Goal: Task Accomplishment & Management: Complete application form

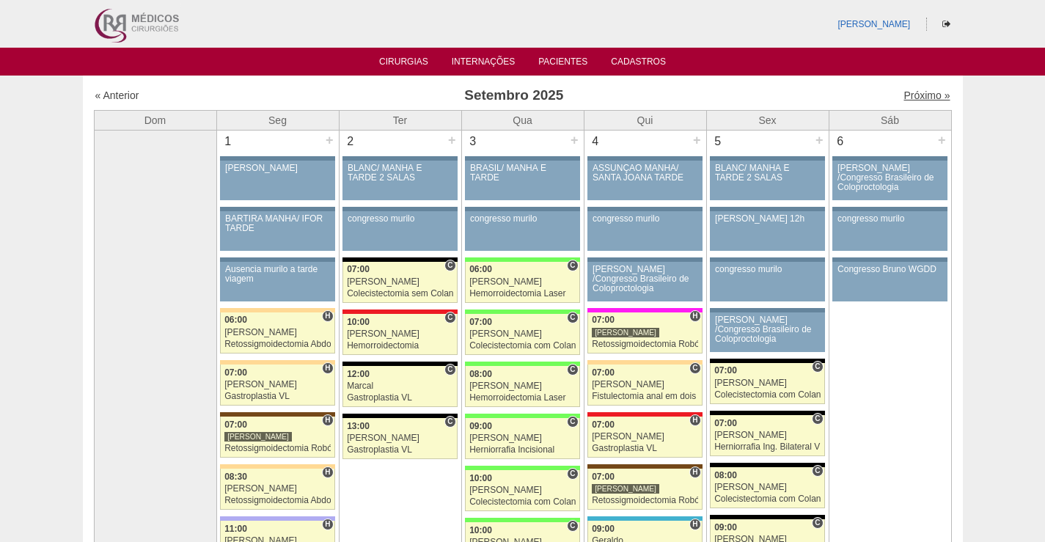
click at [904, 96] on link "Próximo »" at bounding box center [926, 95] width 46 height 12
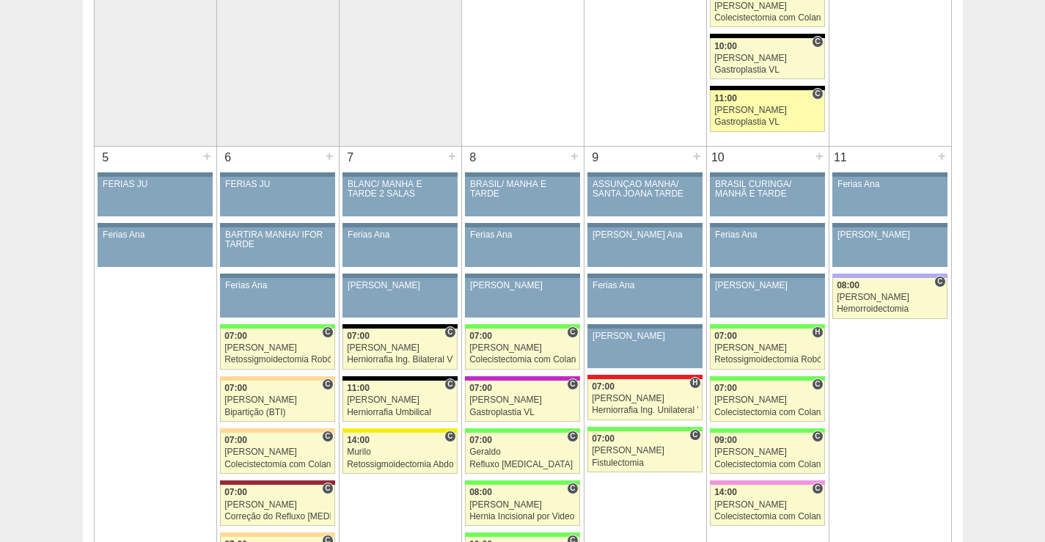
scroll to position [660, 0]
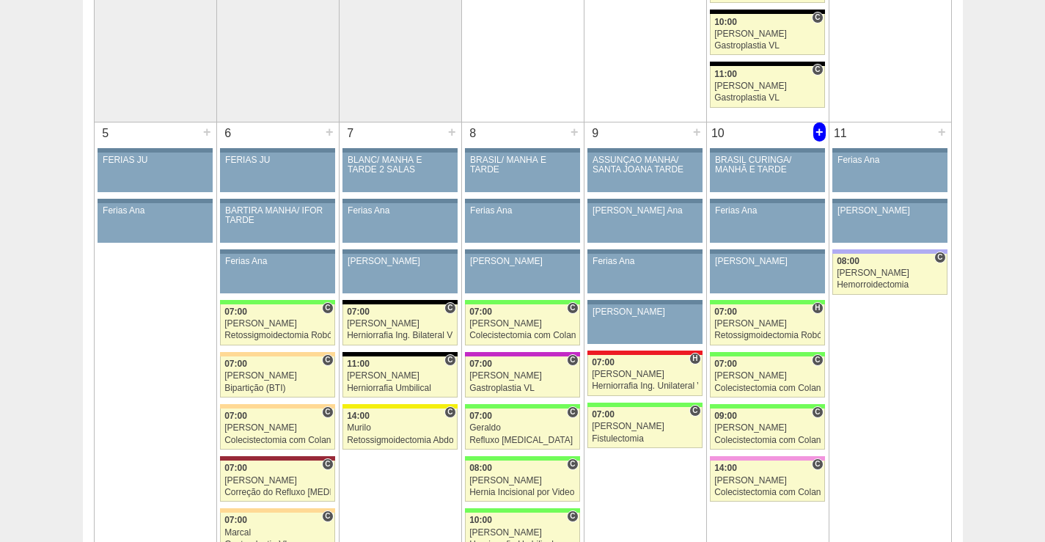
click at [820, 135] on div "+" at bounding box center [819, 131] width 12 height 19
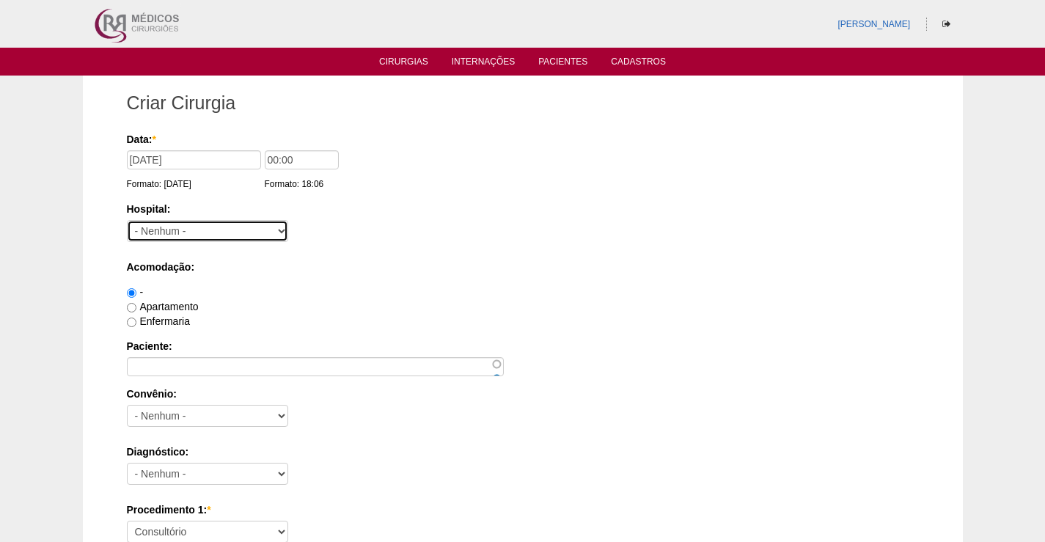
click at [243, 235] on select "- Nenhum - 9 de Julho Albert Einstein Alvorada América Assunção Bartira Benefic…" at bounding box center [207, 231] width 161 height 22
select select "8"
click at [127, 220] on select "- Nenhum - 9 de Julho Albert Einstein Alvorada América Assunção Bartira Benefic…" at bounding box center [207, 231] width 161 height 22
click at [515, 323] on div "Enfermaria" at bounding box center [523, 321] width 792 height 15
drag, startPoint x: 275, startPoint y: 161, endPoint x: 262, endPoint y: 167, distance: 14.8
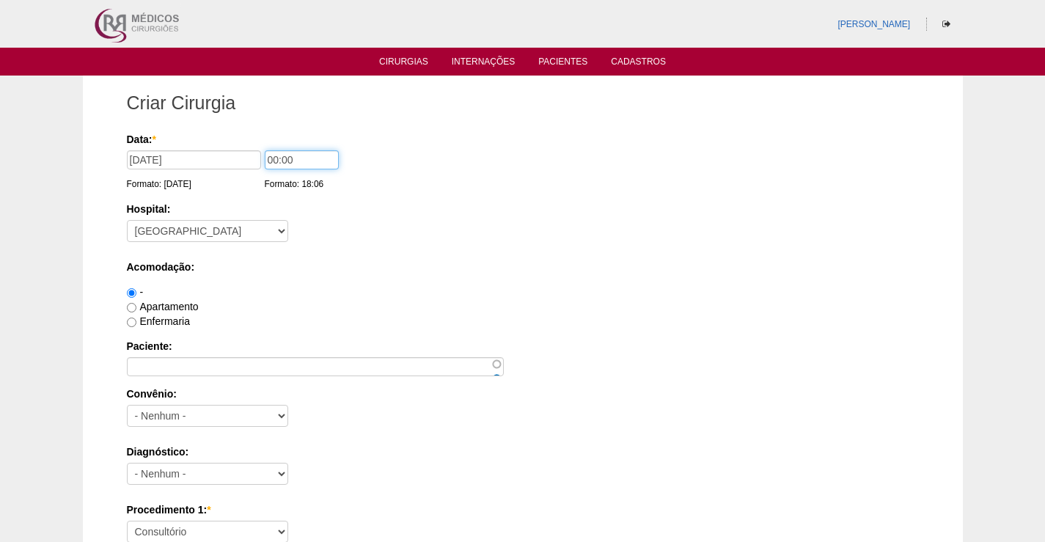
click at [265, 161] on input "00:00" at bounding box center [302, 159] width 74 height 19
click at [406, 219] on div "Hospital: - Nenhum - 9 de Julho Albert Einstein Alvorada América Assunção Barti…" at bounding box center [523, 226] width 792 height 48
drag, startPoint x: 269, startPoint y: 161, endPoint x: 235, endPoint y: 163, distance: 33.8
click at [235, 147] on div "Data: * 10/10/2025 Formato: 17/09/2025 00:00 Formato: 18:06" at bounding box center [520, 139] width 787 height 15
type input "11:00"
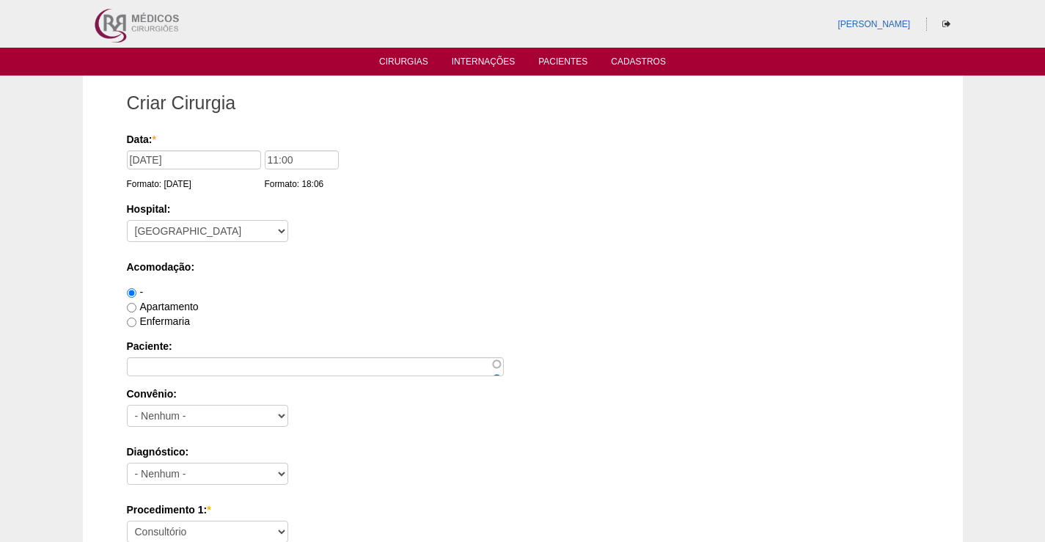
click at [530, 262] on label "Acomodação:" at bounding box center [523, 267] width 792 height 15
click at [628, 306] on div "Apartamento" at bounding box center [523, 306] width 792 height 15
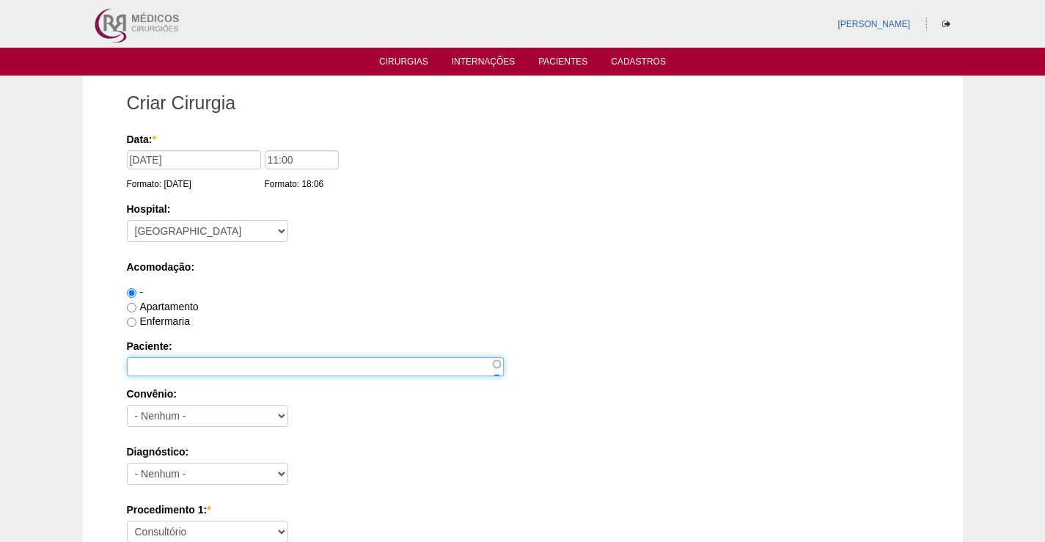
click at [203, 371] on input "Paciente:" at bounding box center [315, 366] width 377 height 19
paste input "GABRIELA MARIA BARREIRO"
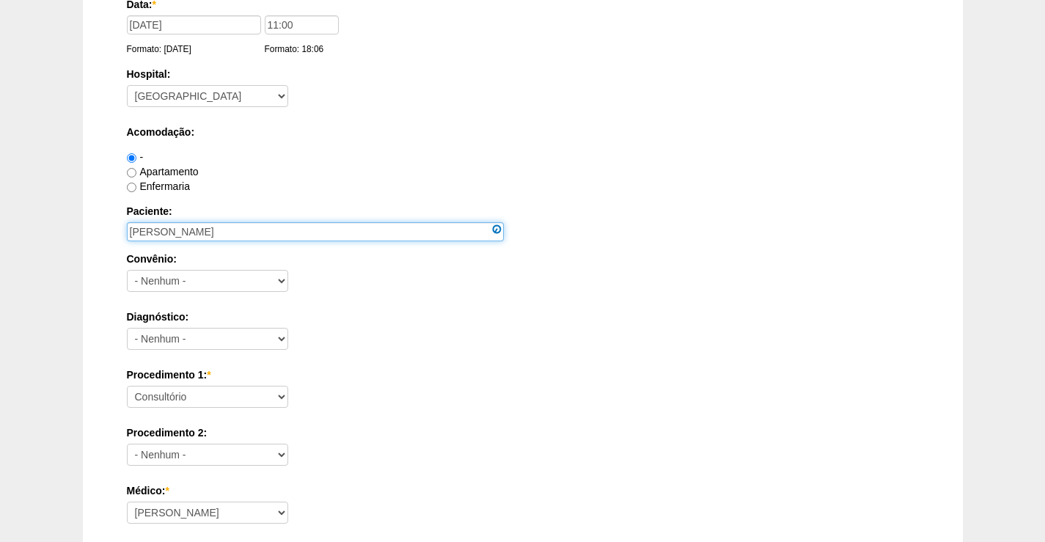
scroll to position [147, 0]
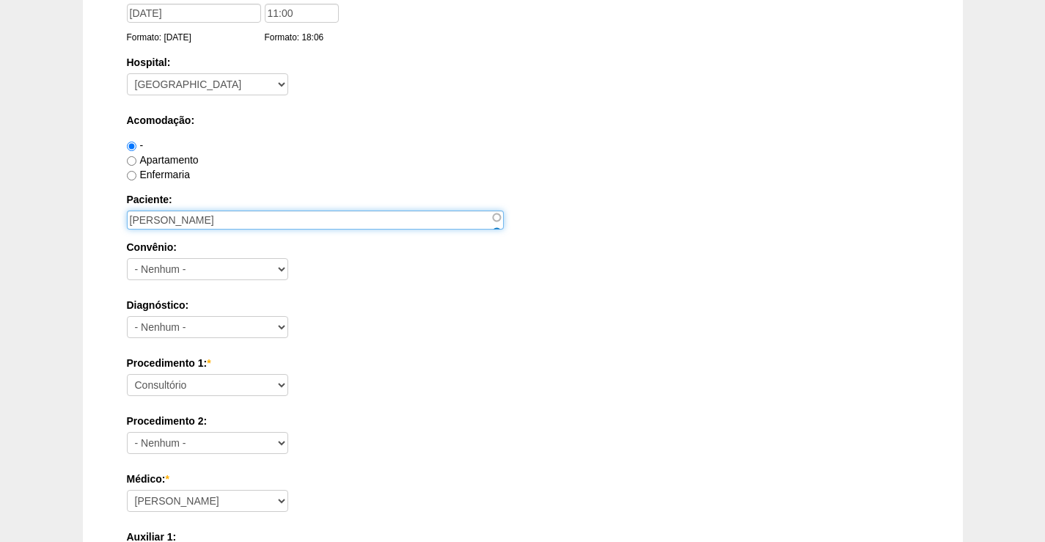
type input "GABRIELA MARIA BARREIRO"
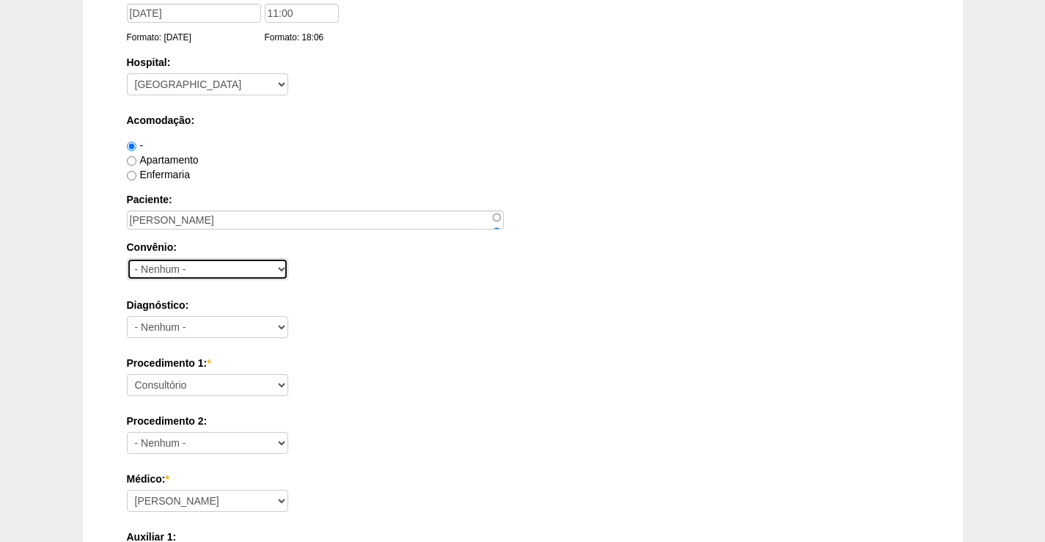
click at [244, 274] on select "- Nenhum - Abet Afresp Allianz Amil Blue Life Caasp Cabesp Caixa de Pensões Car…" at bounding box center [207, 269] width 161 height 22
select select "26"
click at [127, 258] on select "- Nenhum - Abet Afresp Allianz Amil Blue Life Caasp Cabesp Caixa de Pensões Car…" at bounding box center [207, 269] width 161 height 22
click at [472, 260] on div "Convênio: - Nenhum - Abet Afresp Allianz Amil Blue Life Caasp Cabesp Caixa de P…" at bounding box center [523, 264] width 792 height 48
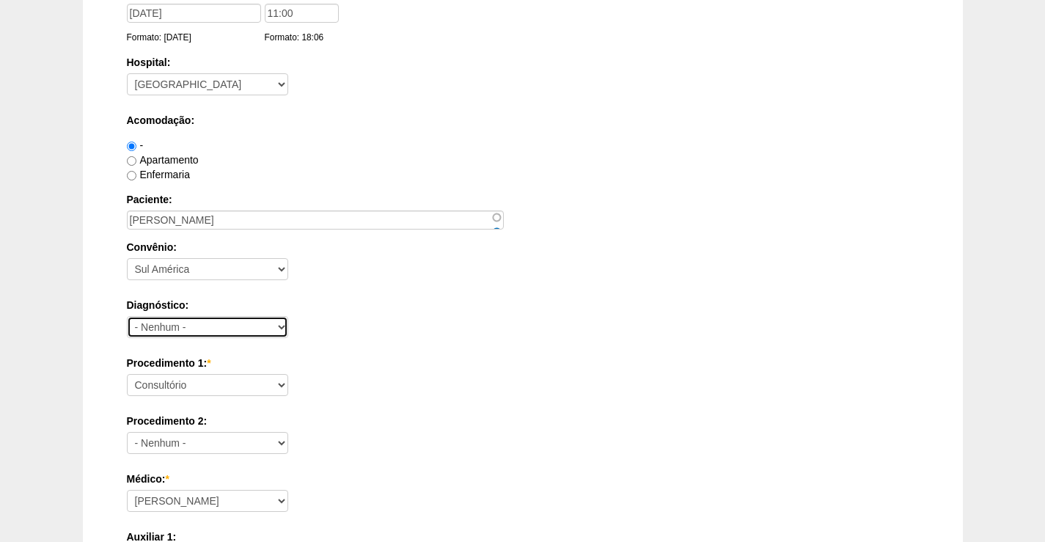
click at [222, 324] on select "- Nenhum - Abdome Agudo Abscesso Hepático Abscesso Perianal Abscesso Peritoneal…" at bounding box center [207, 327] width 161 height 22
select select "3707"
click at [127, 316] on select "- Nenhum - Abdome Agudo Abscesso Hepático Abscesso Perianal Abscesso Peritoneal…" at bounding box center [207, 327] width 161 height 22
click at [352, 141] on div "-" at bounding box center [523, 145] width 792 height 15
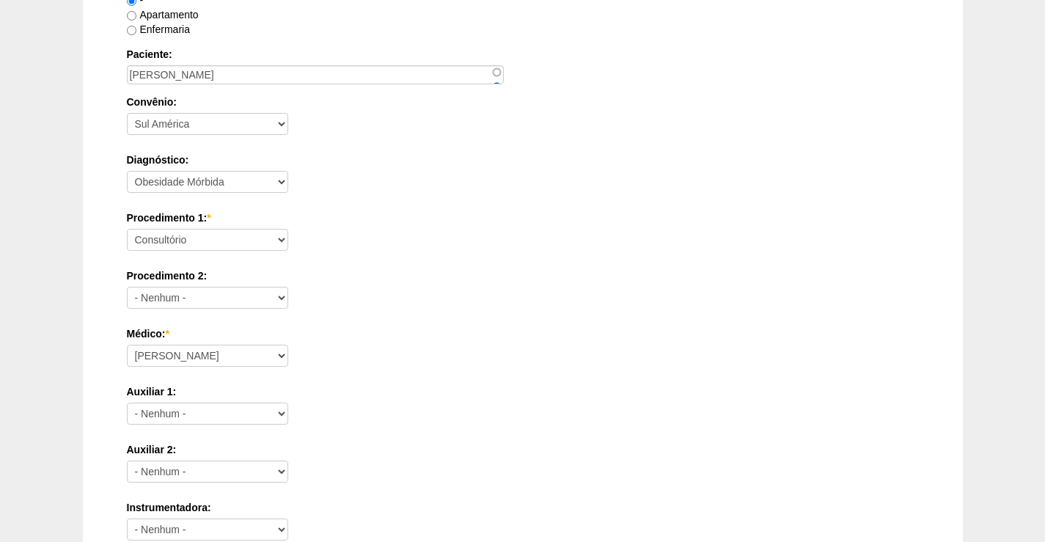
scroll to position [293, 0]
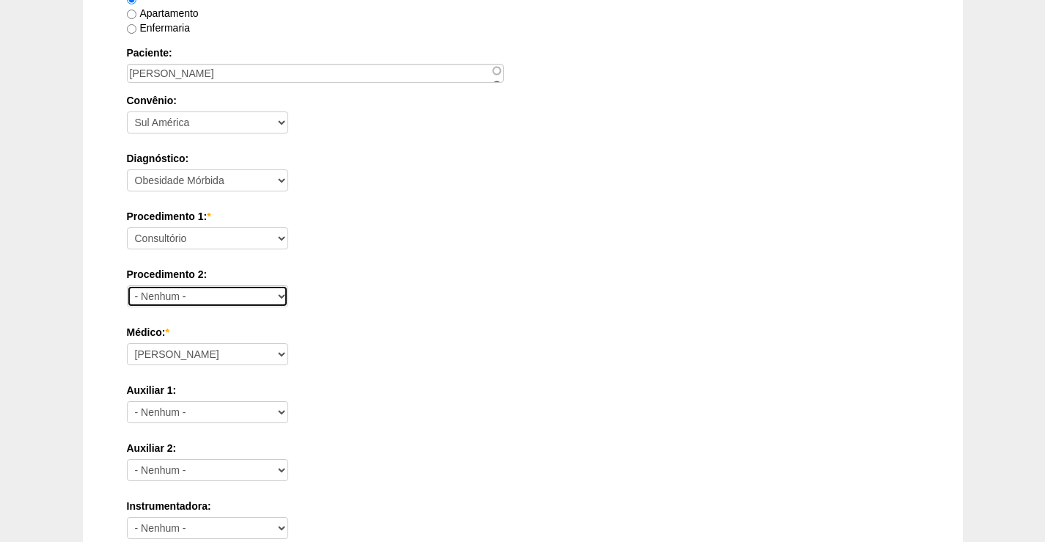
click at [207, 300] on select "- Nenhum - Consultório Abscesso Hepático - Drenagem Abscesso perianal Amputação…" at bounding box center [207, 296] width 161 height 22
click at [339, 330] on label "Médico: *" at bounding box center [523, 332] width 792 height 15
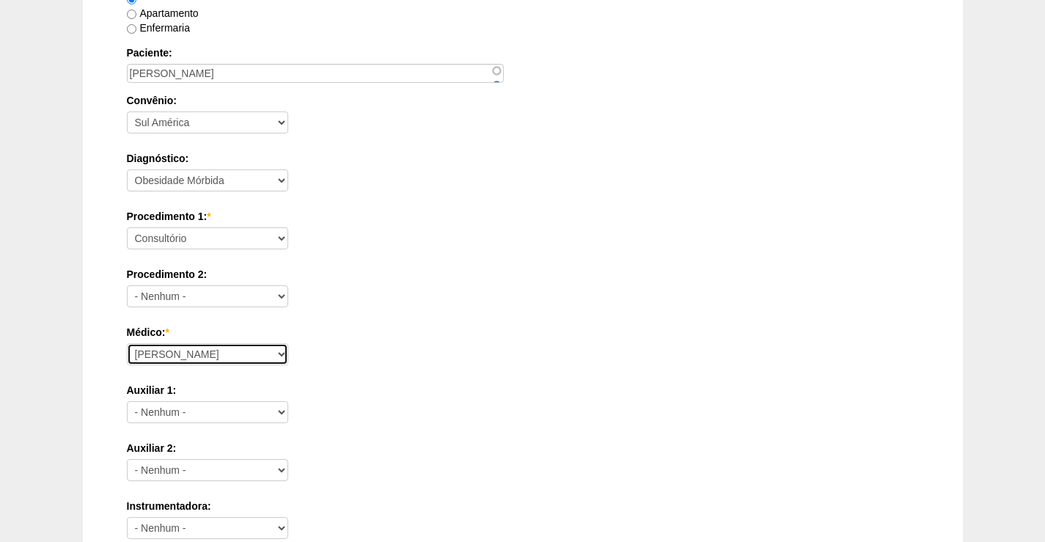
click at [288, 343] on select "Ana Paula Bruno Felipe Rossi Geraldo Igor Benevides Isabella Juliana Luiz Guilh…" at bounding box center [207, 354] width 161 height 22
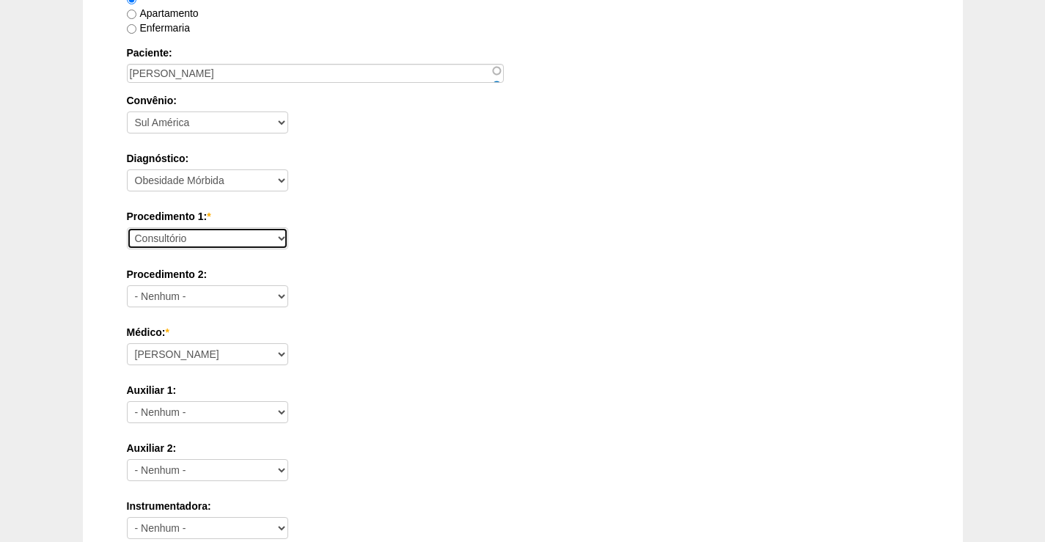
click at [213, 232] on select "Consultório Abscesso Hepático - Drenagem Abscesso perianal Amputação Abdômino P…" at bounding box center [207, 238] width 161 height 22
select select "3710"
click at [127, 227] on select "Consultório Abscesso Hepático - Drenagem Abscesso perianal Amputação Abdômino P…" at bounding box center [207, 238] width 161 height 22
click at [394, 234] on div "Procedimento 1: * Consultório Abscesso Hepático - Drenagem Abscesso perianal Am…" at bounding box center [523, 233] width 792 height 48
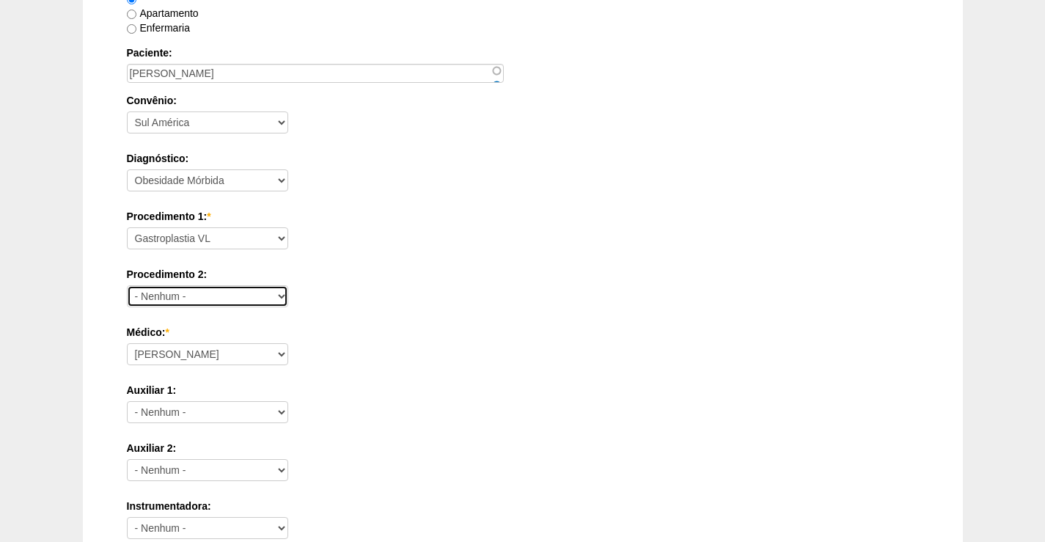
click at [243, 292] on select "- Nenhum - Consultório Abscesso Hepático - Drenagem Abscesso perianal Amputação…" at bounding box center [207, 296] width 161 height 22
click at [540, 312] on div "Procedimento 2: - Nenhum - Consultório Abscesso Hepático - Drenagem Abscesso pe…" at bounding box center [523, 291] width 792 height 48
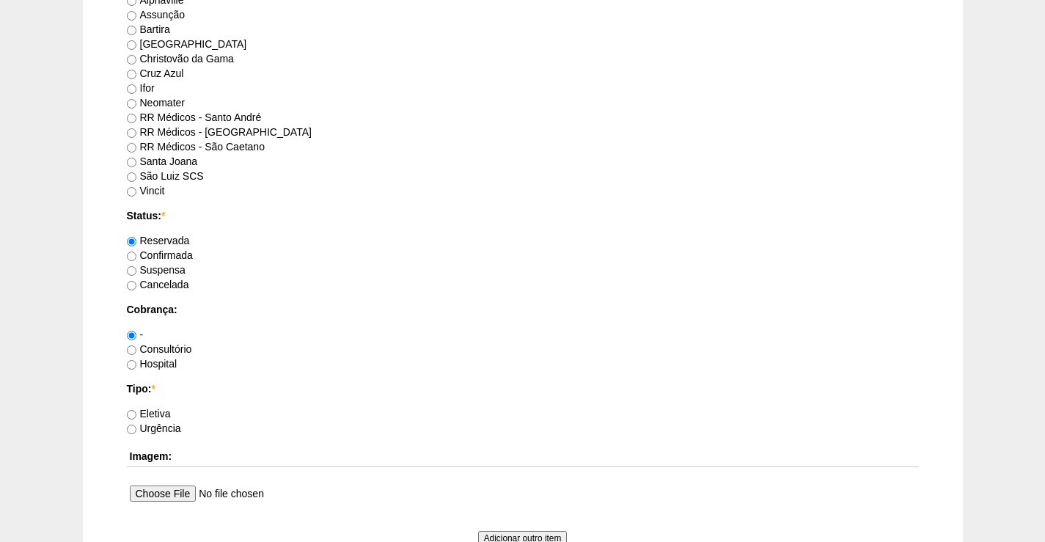
scroll to position [807, 0]
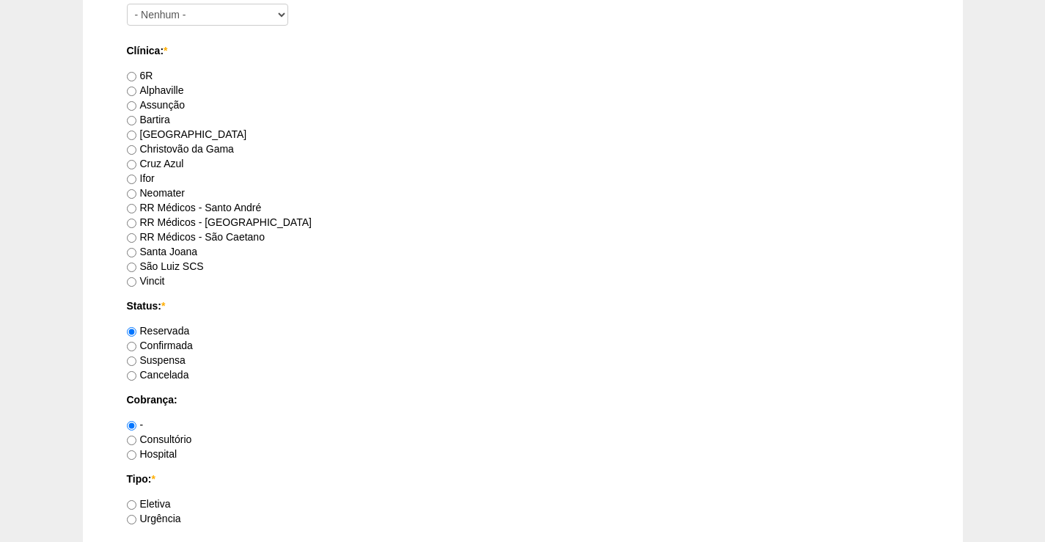
click at [211, 224] on label "RR Médicos - São Bernardo do Campo" at bounding box center [219, 222] width 185 height 12
click at [136, 224] on input "RR Médicos - São Bernardo do Campo" at bounding box center [132, 223] width 10 height 10
radio input "true"
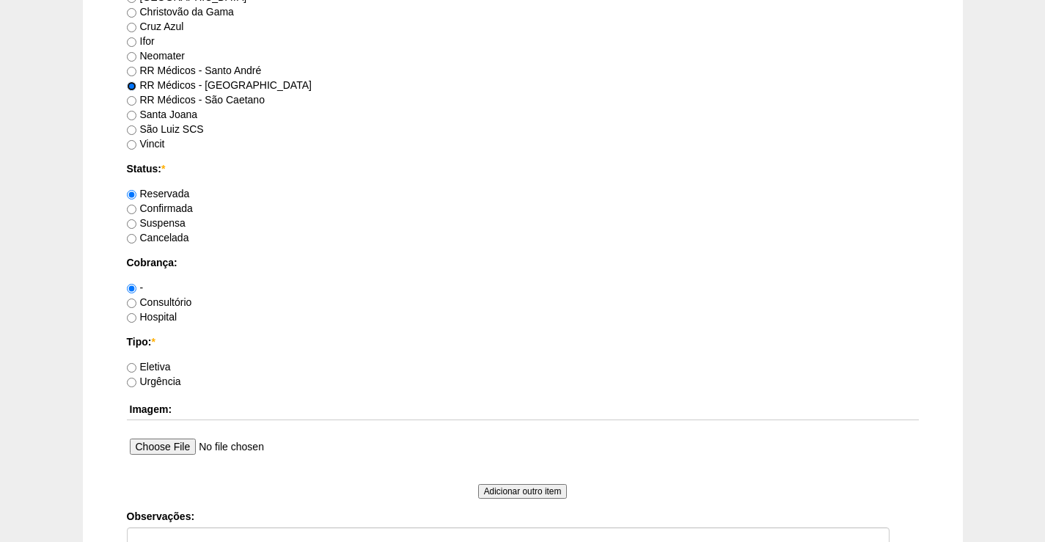
scroll to position [953, 0]
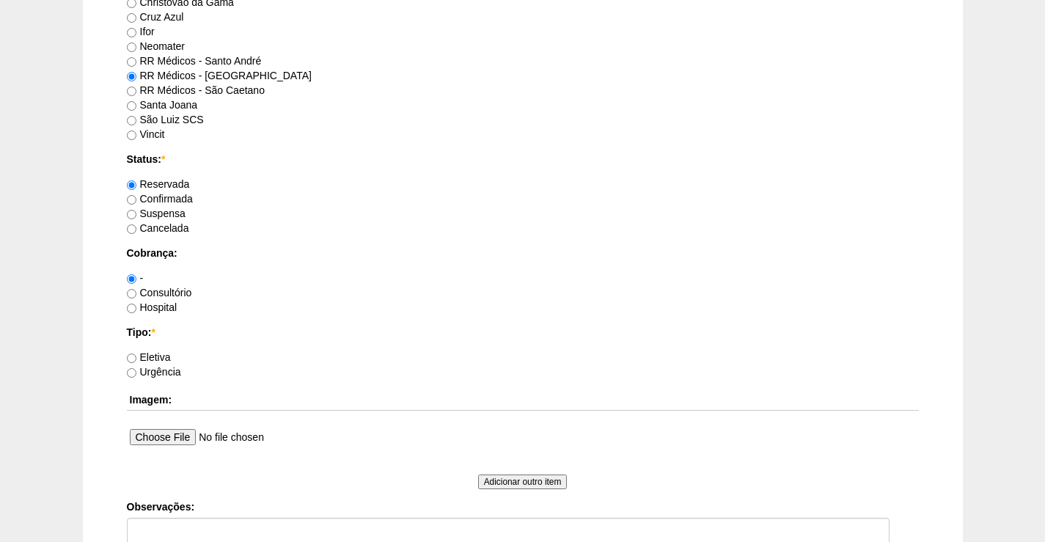
click at [151, 202] on label "Confirmada" at bounding box center [160, 199] width 66 height 12
click at [136, 202] on input "Confirmada" at bounding box center [132, 200] width 10 height 10
radio input "true"
click at [160, 183] on label "Reservada" at bounding box center [158, 184] width 63 height 12
click at [136, 183] on input "Reservada" at bounding box center [132, 185] width 10 height 10
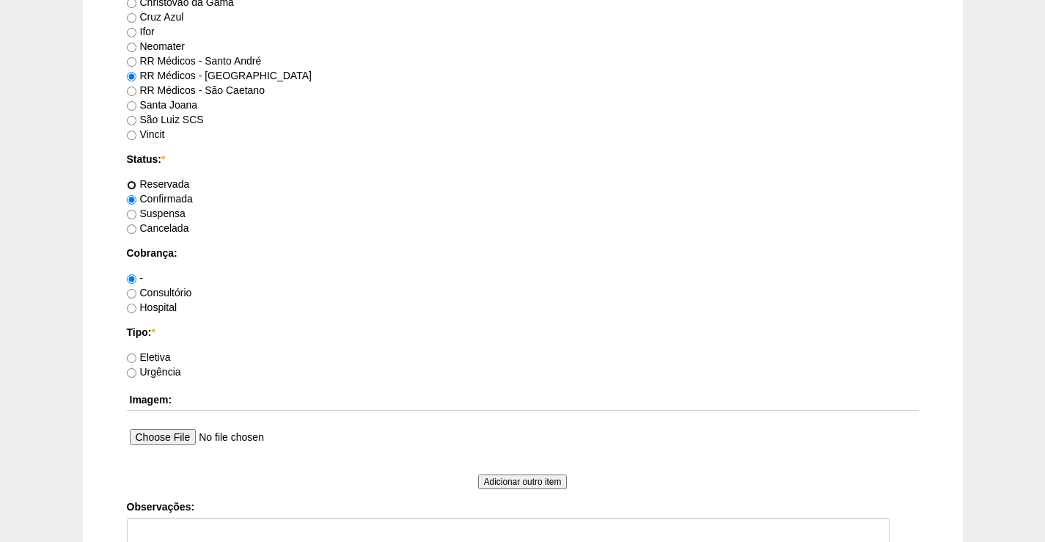
radio input "true"
click at [161, 297] on label "Consultório" at bounding box center [159, 293] width 65 height 12
click at [136, 297] on input "Consultório" at bounding box center [132, 294] width 10 height 10
radio input "true"
click at [161, 350] on div "Eletiva" at bounding box center [523, 357] width 792 height 15
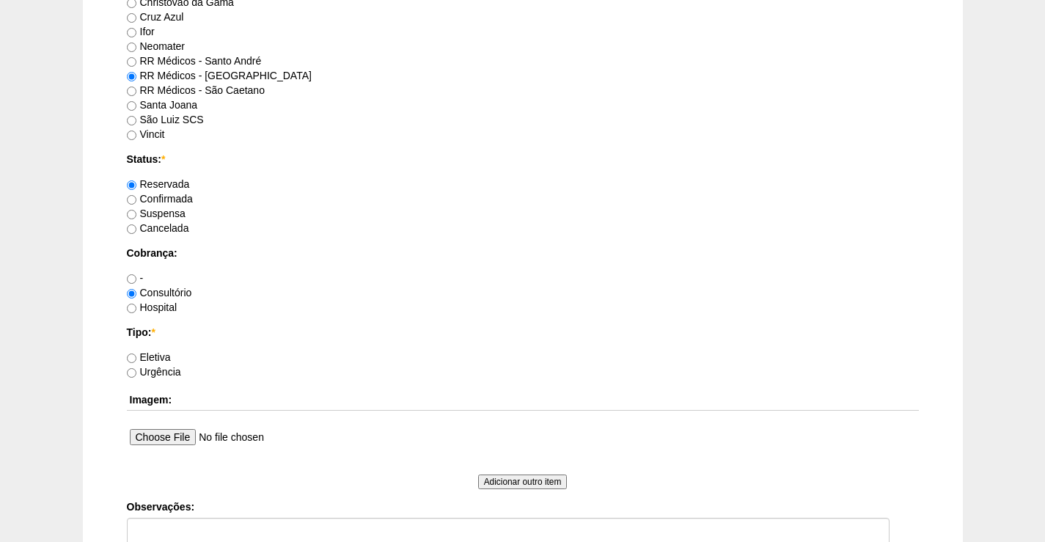
click at [170, 357] on label "Eletiva" at bounding box center [149, 357] width 44 height 12
click at [136, 357] on input "Eletiva" at bounding box center [132, 358] width 10 height 10
radio input "true"
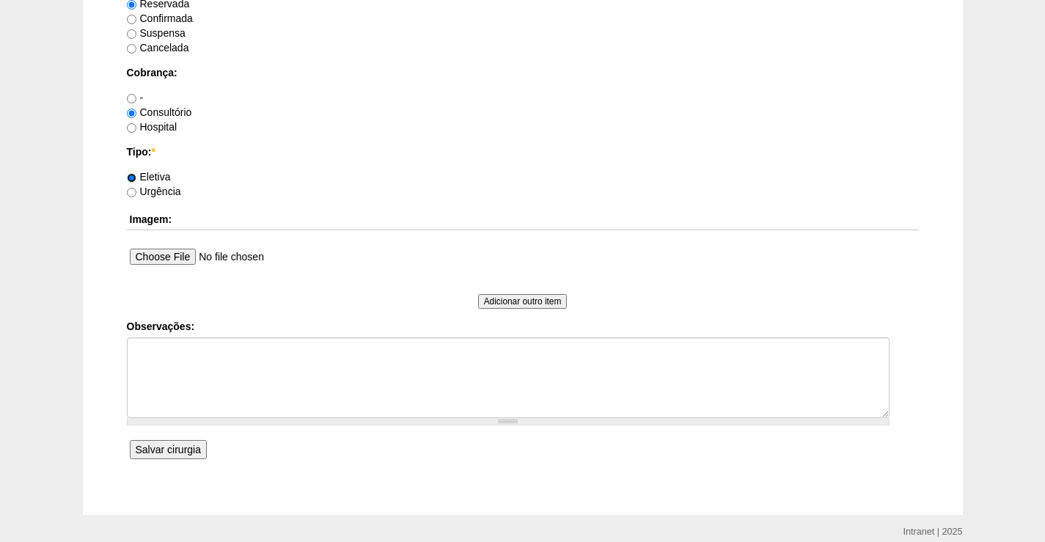
scroll to position [1195, 0]
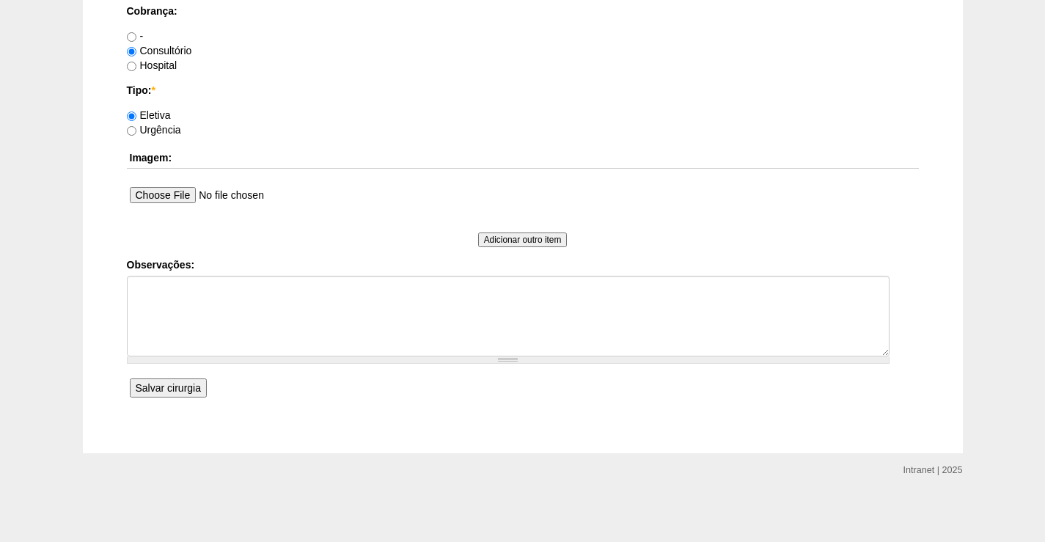
click at [184, 391] on input "Salvar cirurgia" at bounding box center [168, 387] width 77 height 19
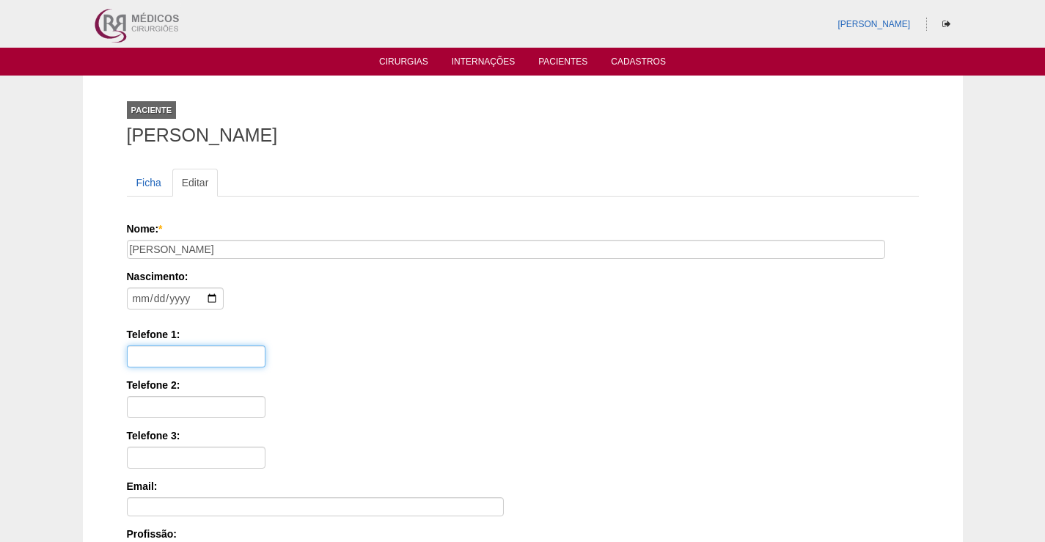
click at [171, 353] on input "Telefone 1:" at bounding box center [196, 356] width 139 height 22
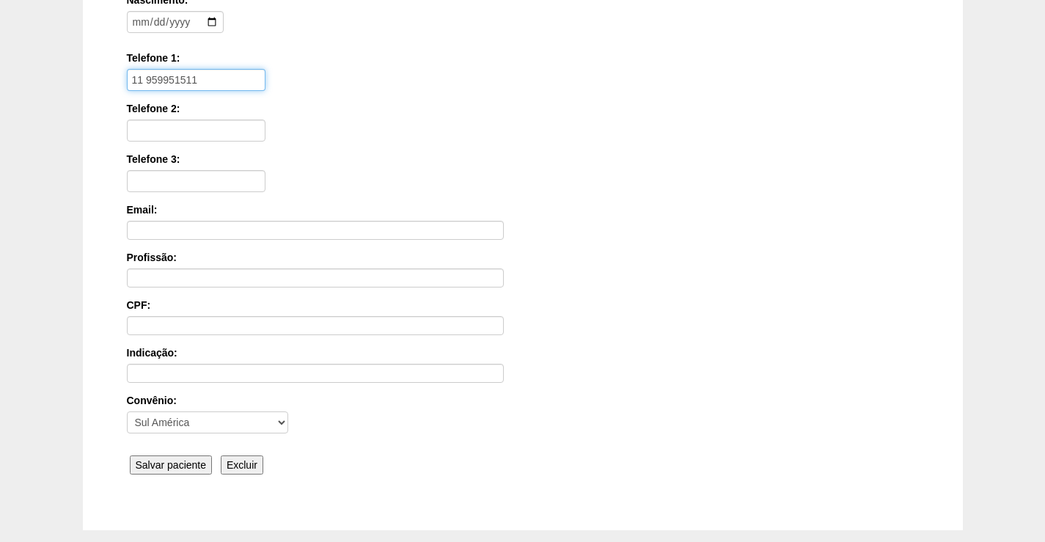
scroll to position [353, 0]
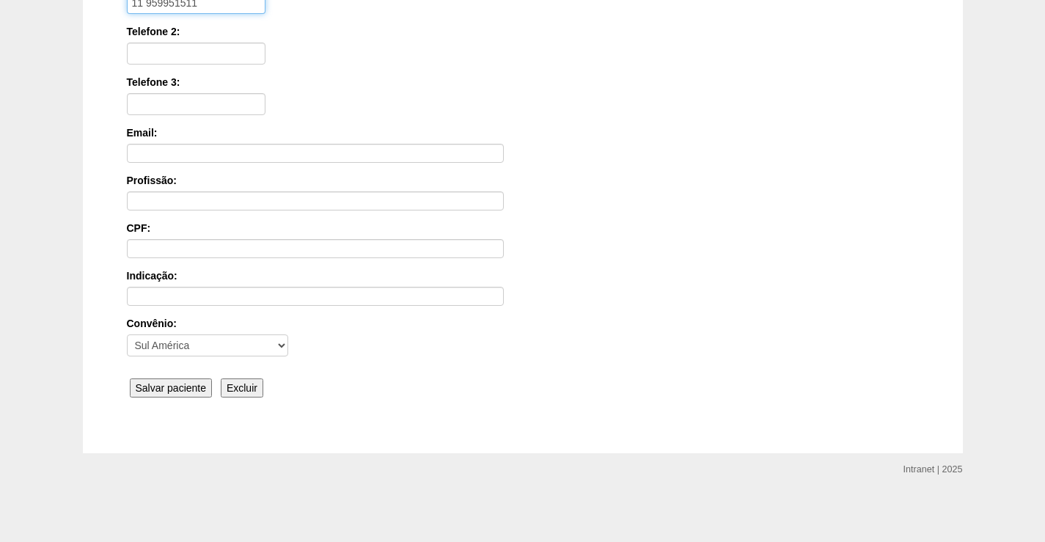
type input "11 959951511"
click at [180, 384] on input "Salvar paciente" at bounding box center [171, 387] width 83 height 19
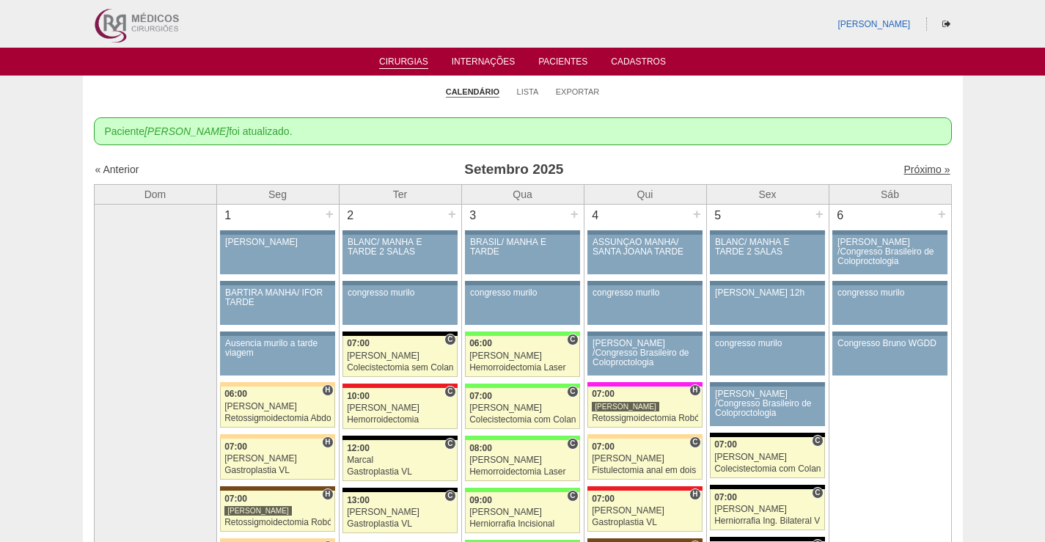
click at [928, 171] on link "Próximo »" at bounding box center [926, 170] width 46 height 12
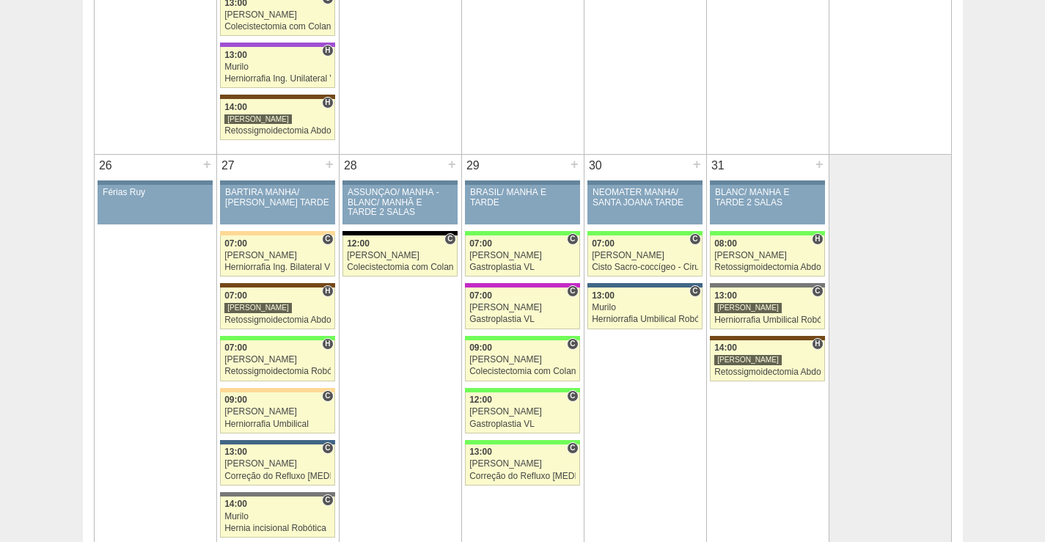
scroll to position [2346, 0]
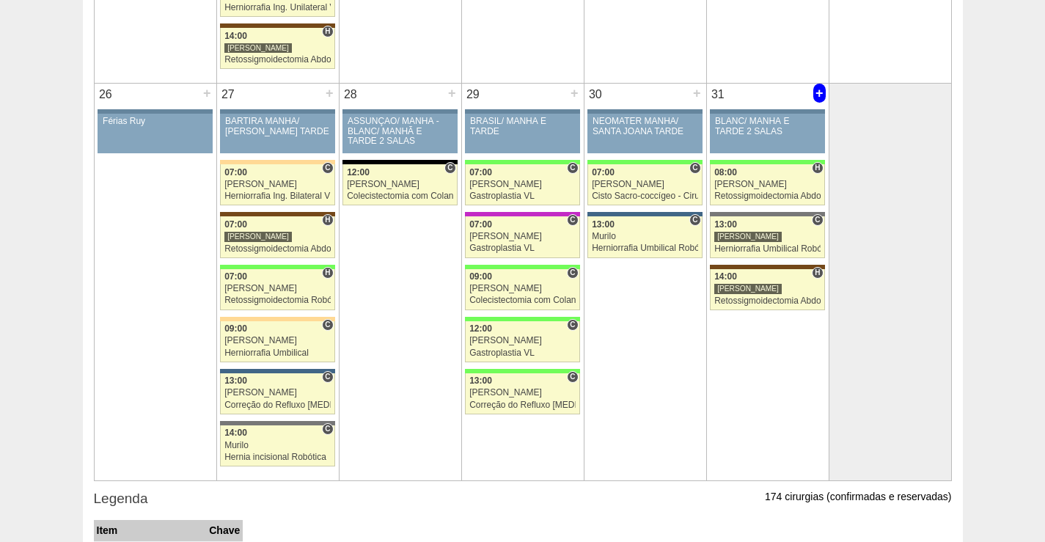
click at [818, 91] on div "+" at bounding box center [819, 93] width 12 height 19
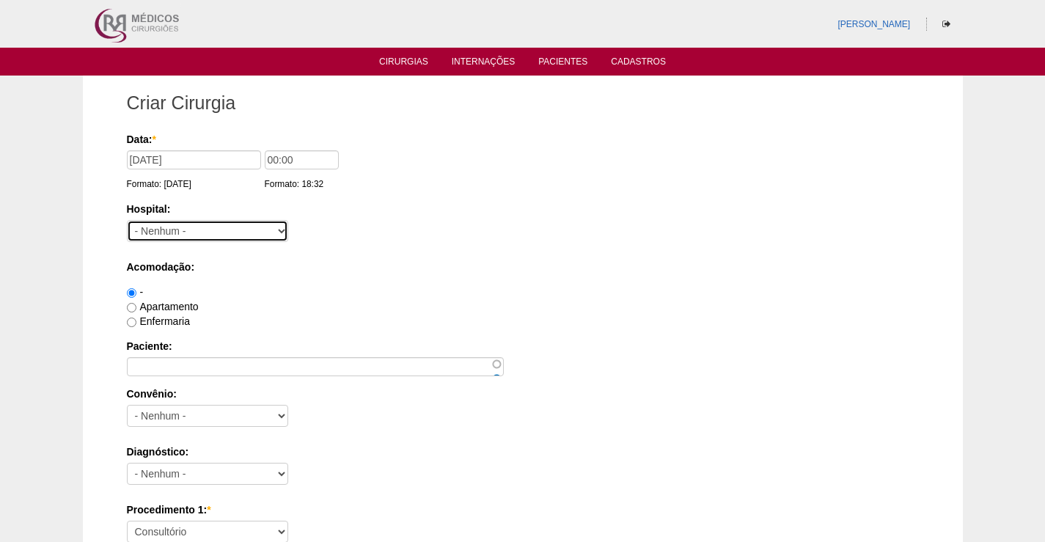
drag, startPoint x: 150, startPoint y: 234, endPoint x: 150, endPoint y: 227, distance: 7.4
click at [150, 234] on select "- Nenhum - 9 de Julho Albert Einstein Alvorada América Assunção Bartira Benefic…" at bounding box center [207, 231] width 161 height 22
select select "8"
click at [127, 220] on select "- Nenhum - 9 de Julho Albert Einstein Alvorada América Assunção Bartira Benefic…" at bounding box center [207, 231] width 161 height 22
click at [317, 317] on div "Enfermaria" at bounding box center [523, 321] width 792 height 15
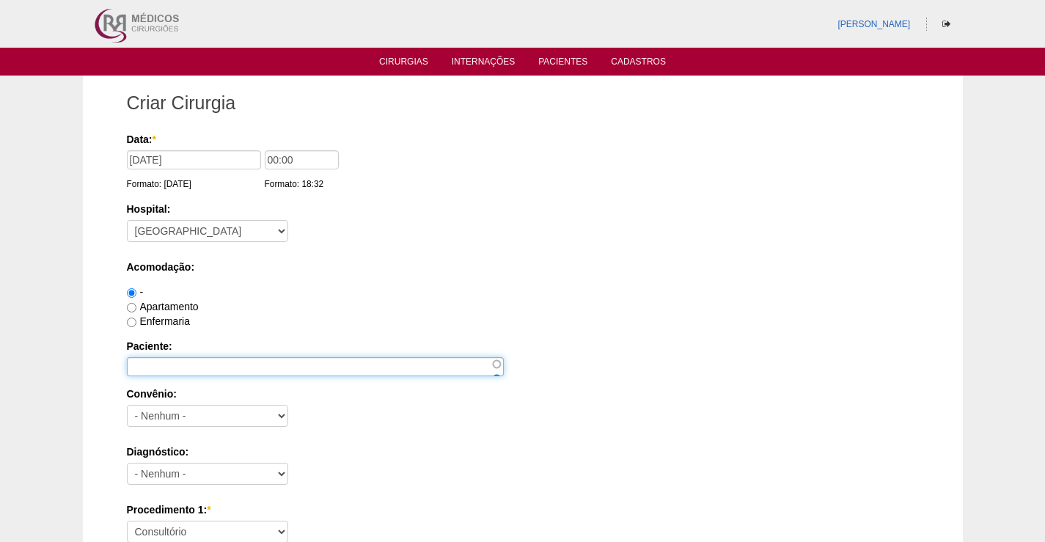
click at [197, 375] on input "Paciente:" at bounding box center [315, 366] width 377 height 19
paste input "[PERSON_NAME]"
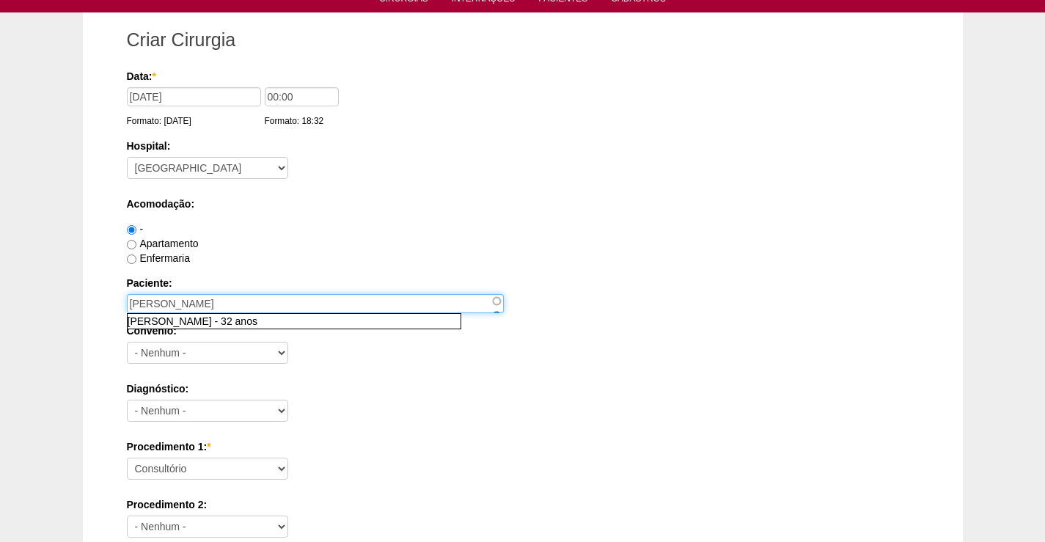
scroll to position [147, 0]
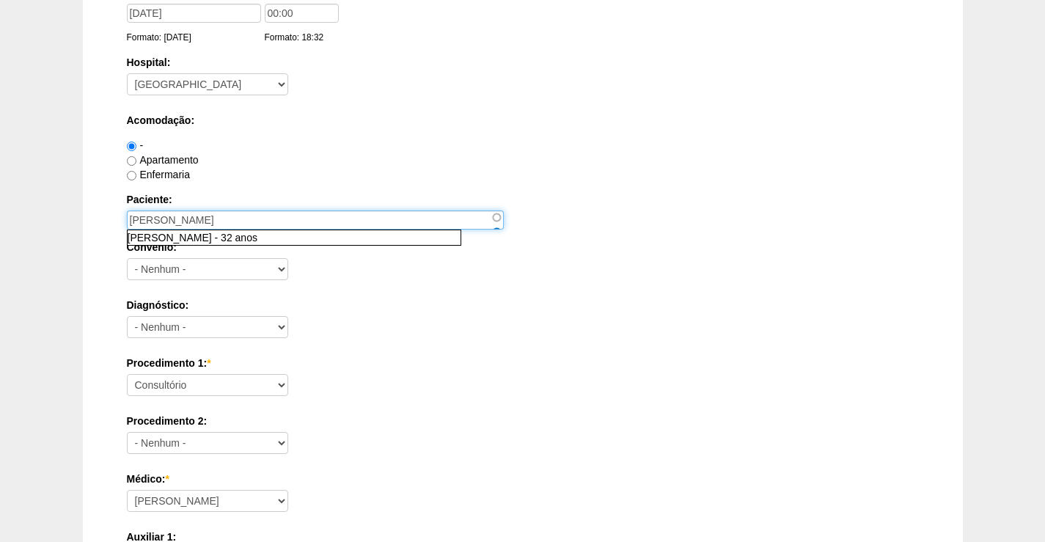
type input "[PERSON_NAME]"
click at [368, 287] on div "Convênio: - Nenhum - Abet Afresp Allianz Amil Blue Life Caasp Cabesp Caixa de P…" at bounding box center [523, 264] width 792 height 48
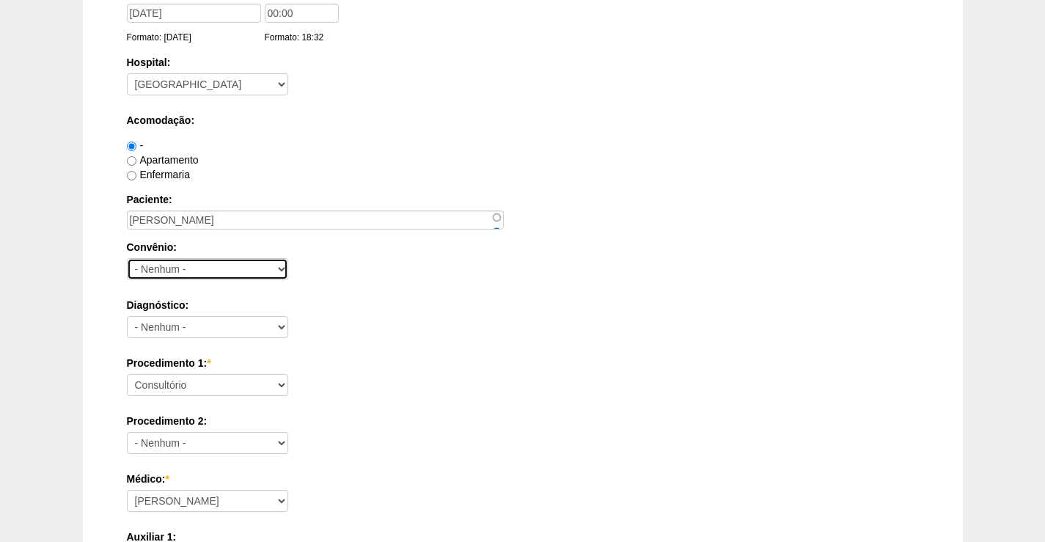
click at [202, 267] on select "- Nenhum - Abet Afresp Allianz Amil Blue Life Caasp Cabesp Caixa de Pensões Car…" at bounding box center [207, 269] width 161 height 22
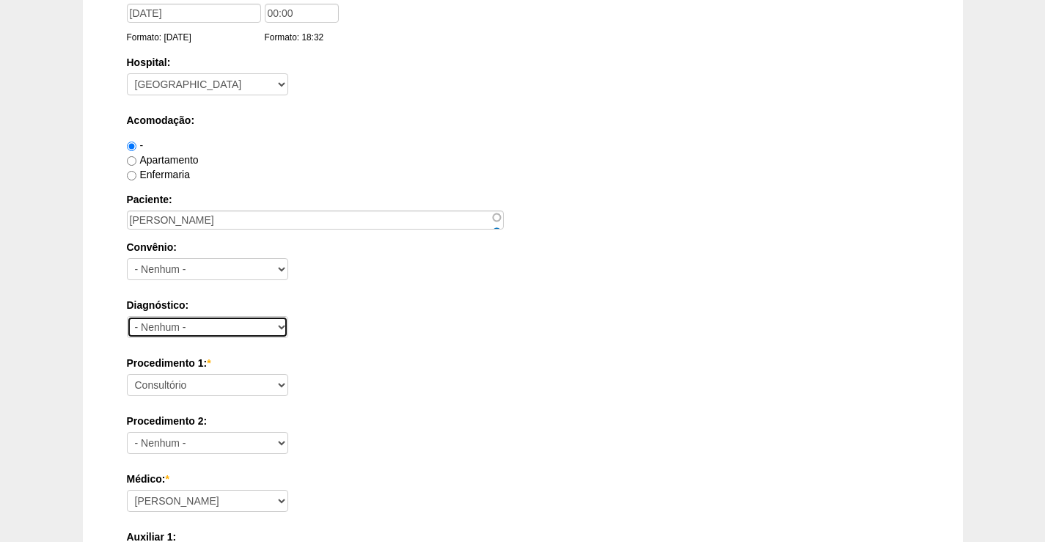
click at [198, 336] on select "- Nenhum - Abdome Agudo Abscesso Hepático Abscesso Perianal Abscesso Peritoneal…" at bounding box center [207, 327] width 161 height 22
select select "3707"
click at [127, 316] on select "- Nenhum - Abdome Agudo Abscesso Hepático Abscesso Perianal Abscesso Peritoneal…" at bounding box center [207, 327] width 161 height 22
click at [403, 135] on div "Acomodação: - Apartamento Enfermaria" at bounding box center [523, 147] width 792 height 69
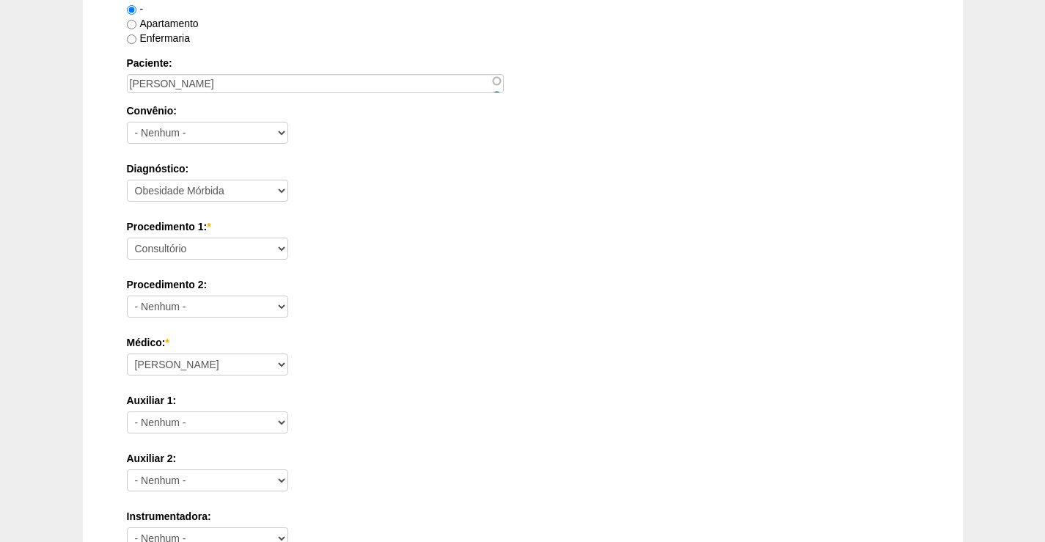
scroll to position [293, 0]
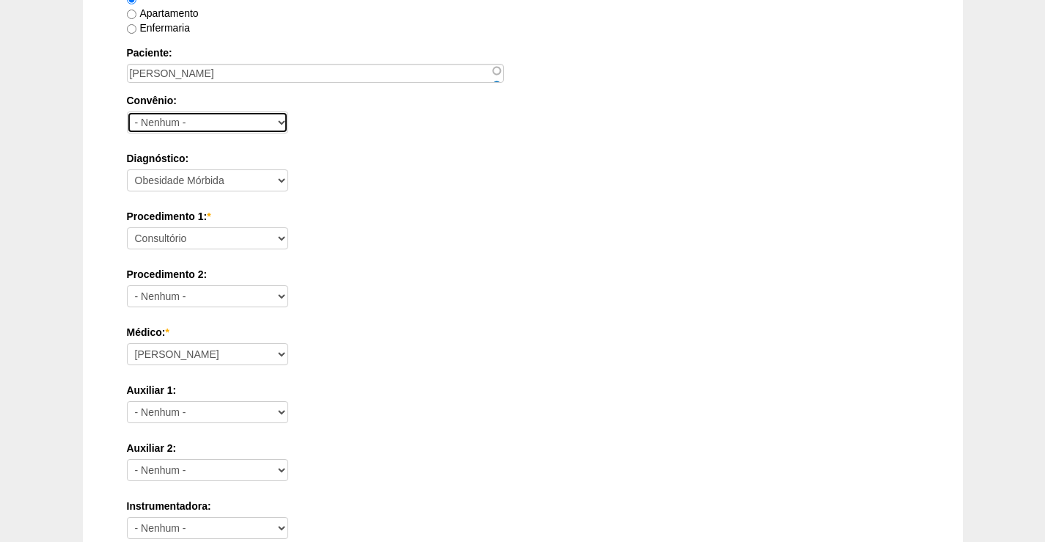
click at [220, 125] on select "- Nenhum - Abet Afresp Allianz Amil Blue Life Caasp Cabesp Caixa de Pensões Car…" at bounding box center [207, 122] width 161 height 22
select select "25"
click at [127, 111] on select "- Nenhum - Abet Afresp Allianz Amil Blue Life Caasp Cabesp Caixa de Pensões Car…" at bounding box center [207, 122] width 161 height 22
click at [447, 267] on label "Procedimento 2:" at bounding box center [523, 274] width 792 height 15
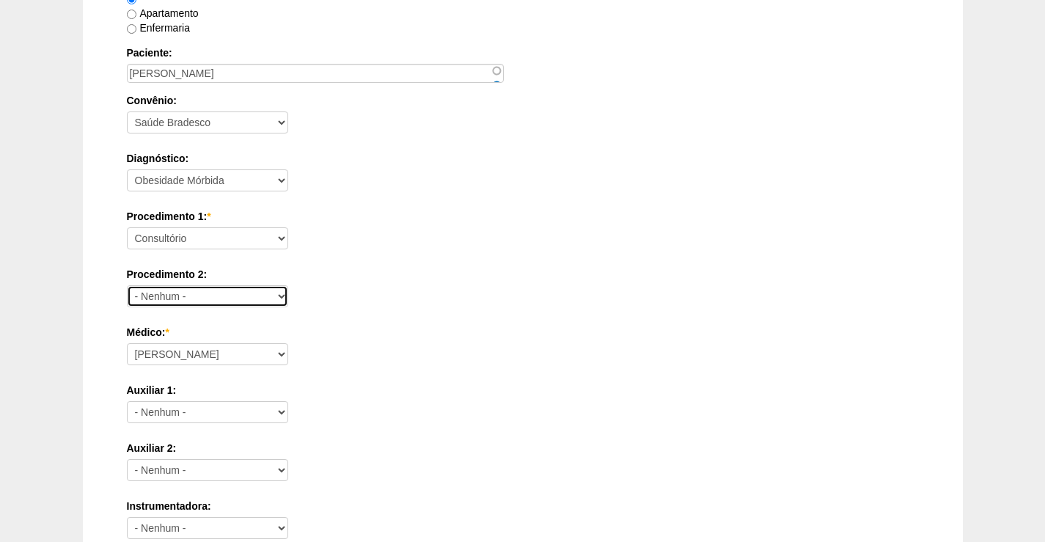
click at [288, 285] on select "- Nenhum - Consultório Abscesso Hepático - Drenagem Abscesso perianal Amputação…" at bounding box center [207, 296] width 161 height 22
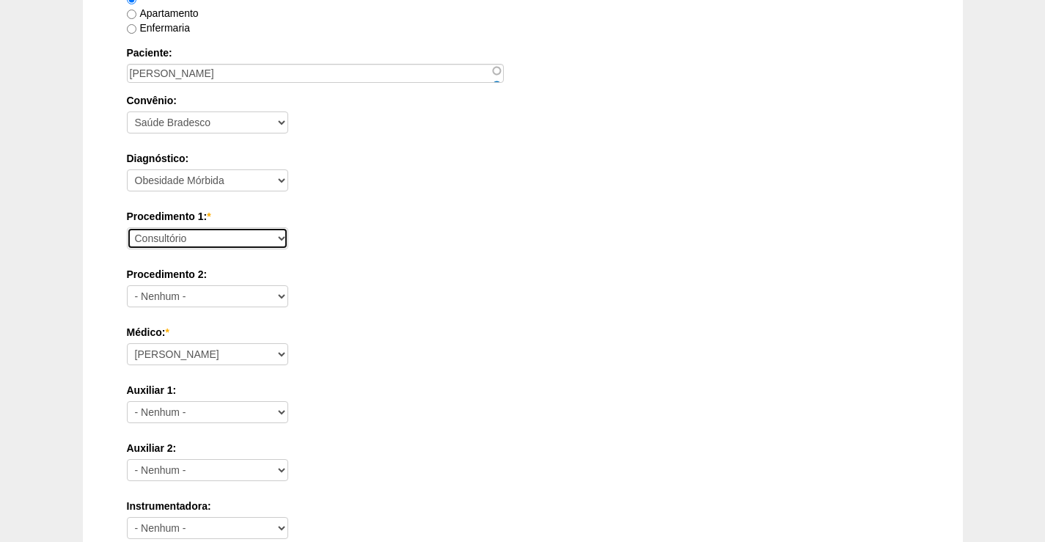
click at [230, 236] on select "Consultório Abscesso Hepático - Drenagem Abscesso perianal Amputação Abdômino P…" at bounding box center [207, 238] width 161 height 22
select select "3710"
click at [127, 227] on select "Consultório Abscesso Hepático - Drenagem Abscesso perianal Amputação Abdômino P…" at bounding box center [207, 238] width 161 height 22
click at [414, 237] on div "Procedimento 1: * Consultório Abscesso Hepático - Drenagem Abscesso perianal Am…" at bounding box center [523, 233] width 792 height 48
click at [481, 232] on div "Procedimento 1: * Consultório Abscesso Hepático - Drenagem Abscesso perianal Am…" at bounding box center [523, 233] width 792 height 48
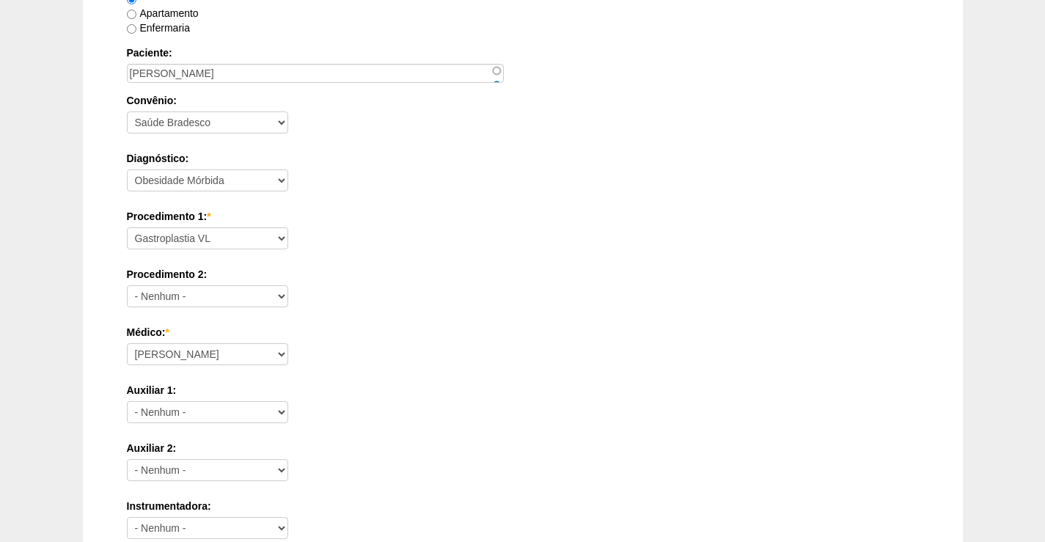
click at [477, 369] on div "Médico: * Ana Paula Bruno Felipe Rossi Geraldo Igor Benevides Isabella Juliana …" at bounding box center [523, 349] width 792 height 48
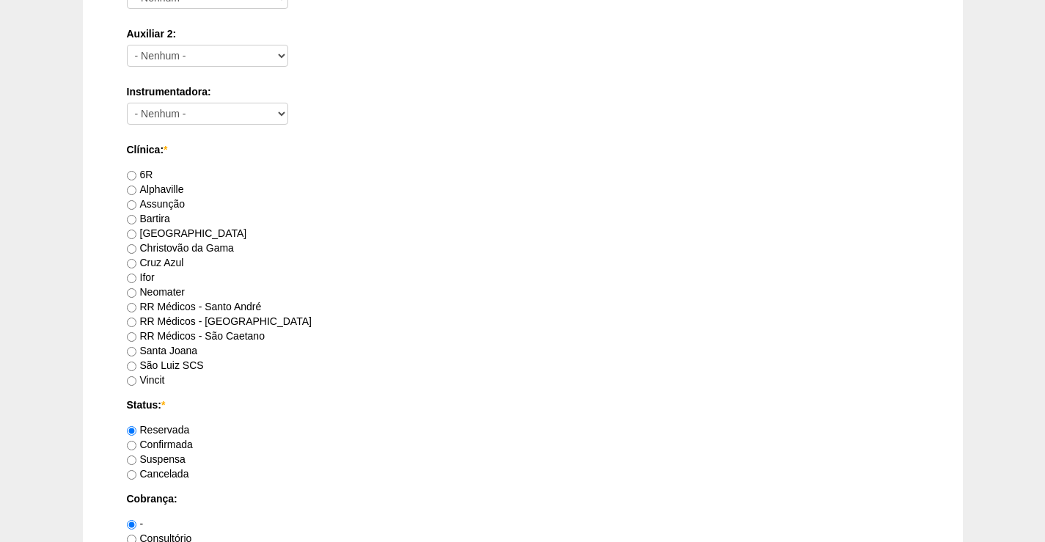
scroll to position [733, 0]
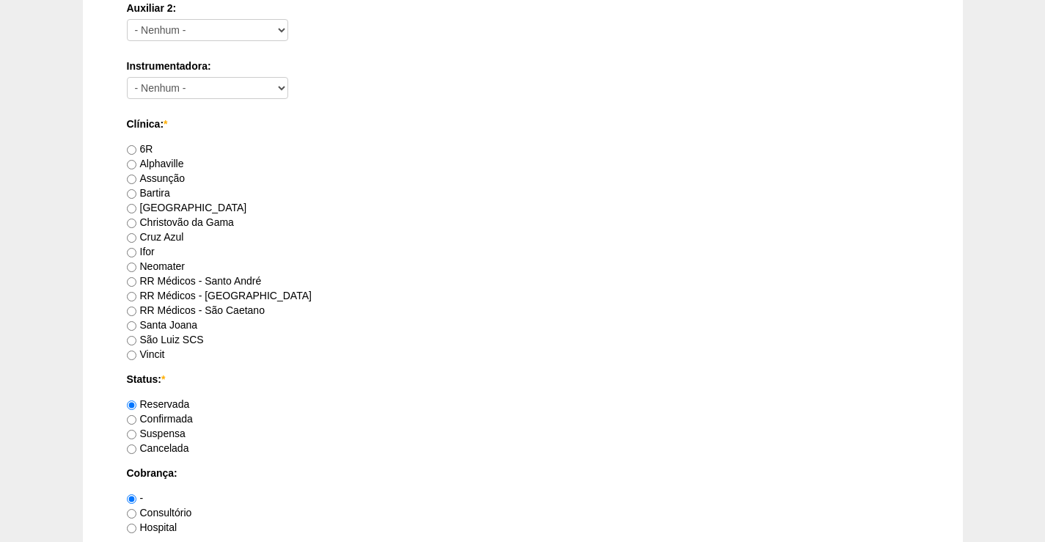
click at [195, 295] on label "RR Médicos - São Bernardo do Campo" at bounding box center [219, 296] width 185 height 12
click at [136, 295] on input "RR Médicos - São Bernardo do Campo" at bounding box center [132, 297] width 10 height 10
radio input "true"
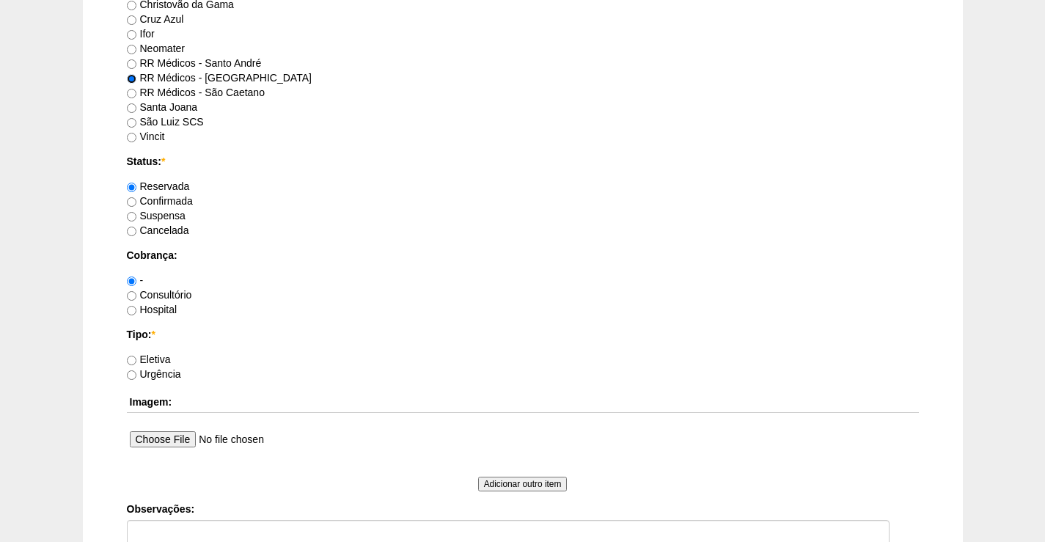
scroll to position [953, 0]
click at [178, 291] on label "Consultório" at bounding box center [159, 293] width 65 height 12
click at [136, 291] on input "Consultório" at bounding box center [132, 294] width 10 height 10
radio input "true"
click at [159, 358] on label "Eletiva" at bounding box center [149, 357] width 44 height 12
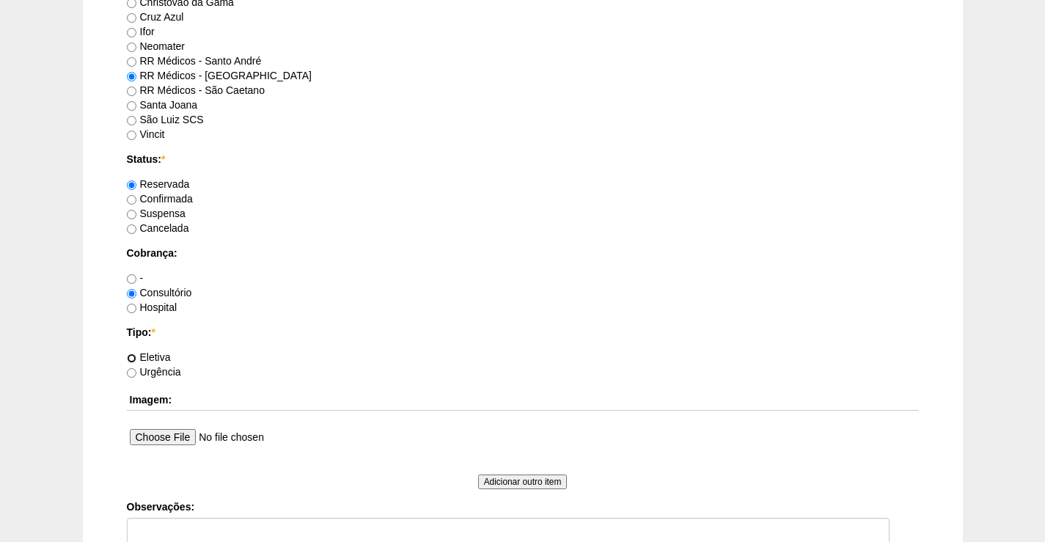
click at [136, 358] on input "Eletiva" at bounding box center [132, 358] width 10 height 10
radio input "true"
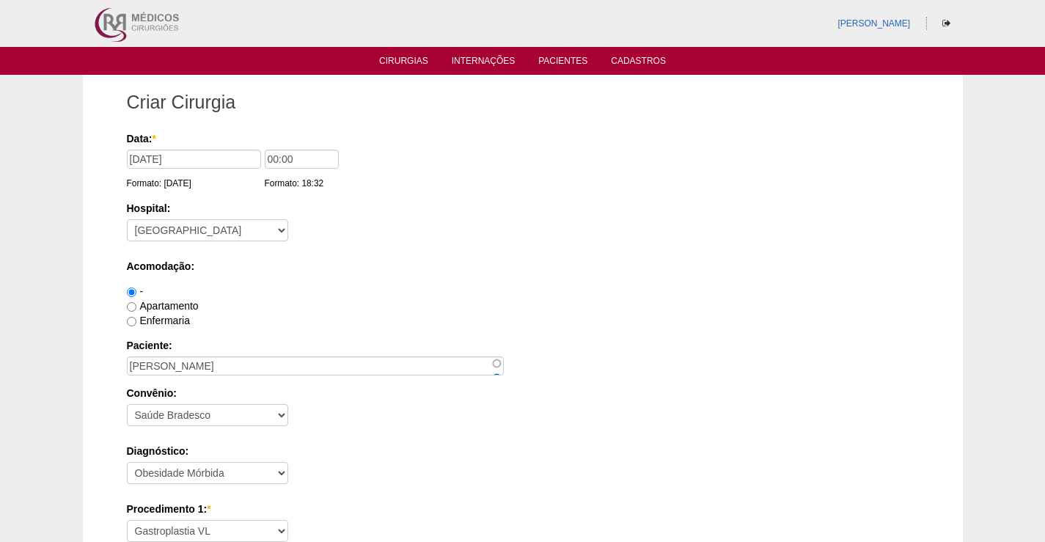
scroll to position [0, 0]
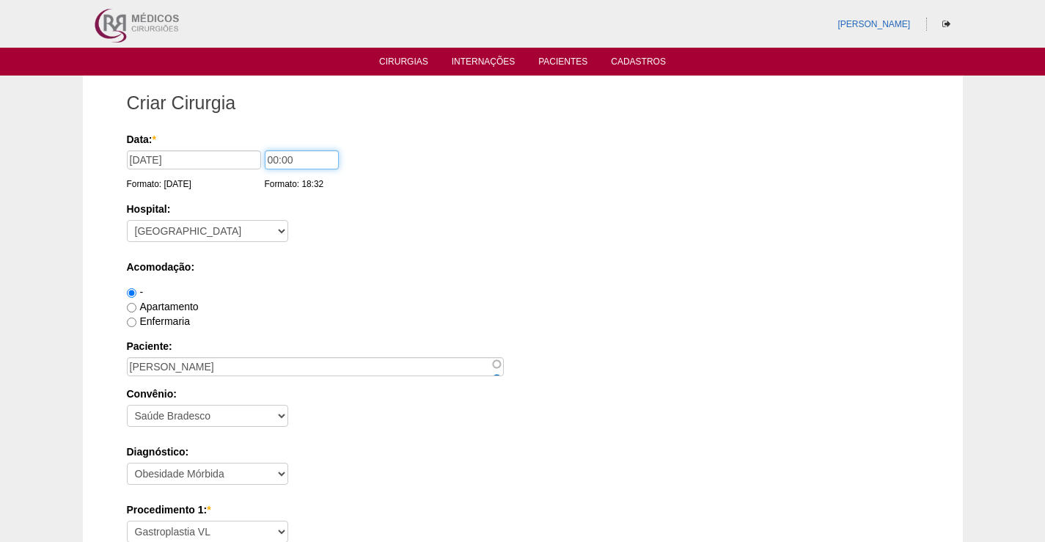
drag, startPoint x: 273, startPoint y: 161, endPoint x: 262, endPoint y: 161, distance: 11.7
click at [265, 161] on input "00:00" at bounding box center [302, 159] width 74 height 19
type input "07:00"
click at [387, 246] on div "Hospital: - Nenhum - 9 de Julho Albert Einstein Alvorada América Assunção Barti…" at bounding box center [523, 226] width 792 height 48
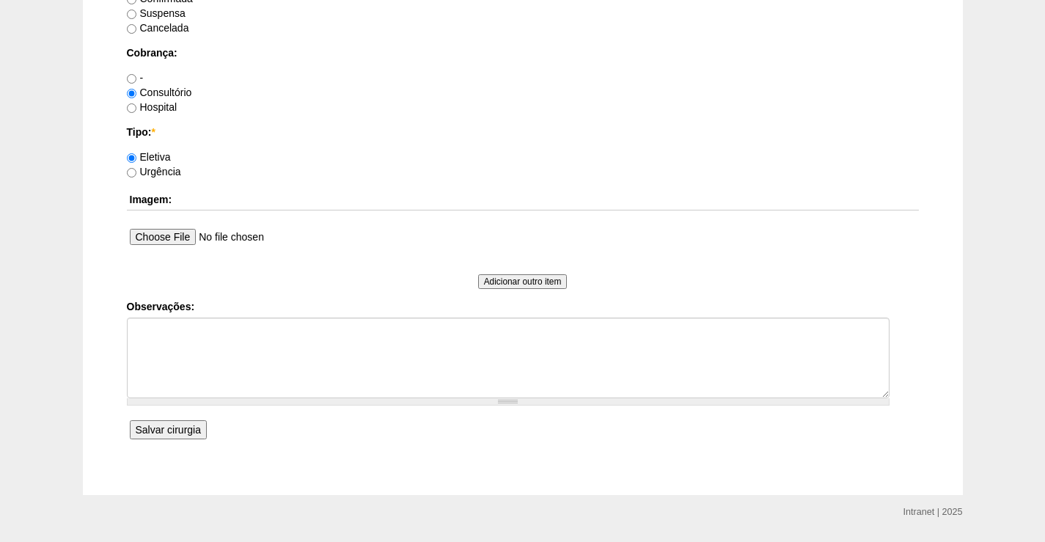
scroll to position [1195, 0]
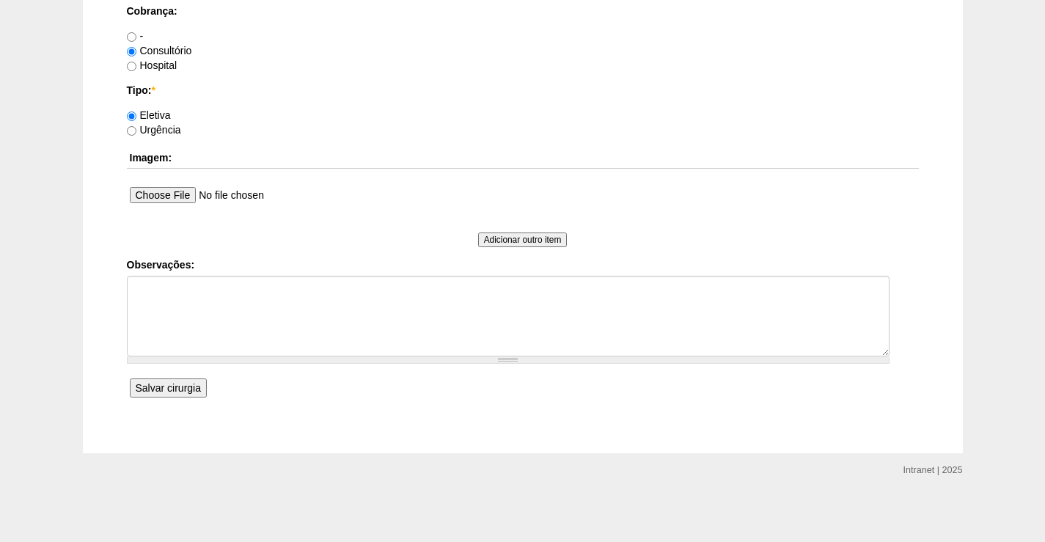
click at [186, 393] on input "Salvar cirurgia" at bounding box center [168, 387] width 77 height 19
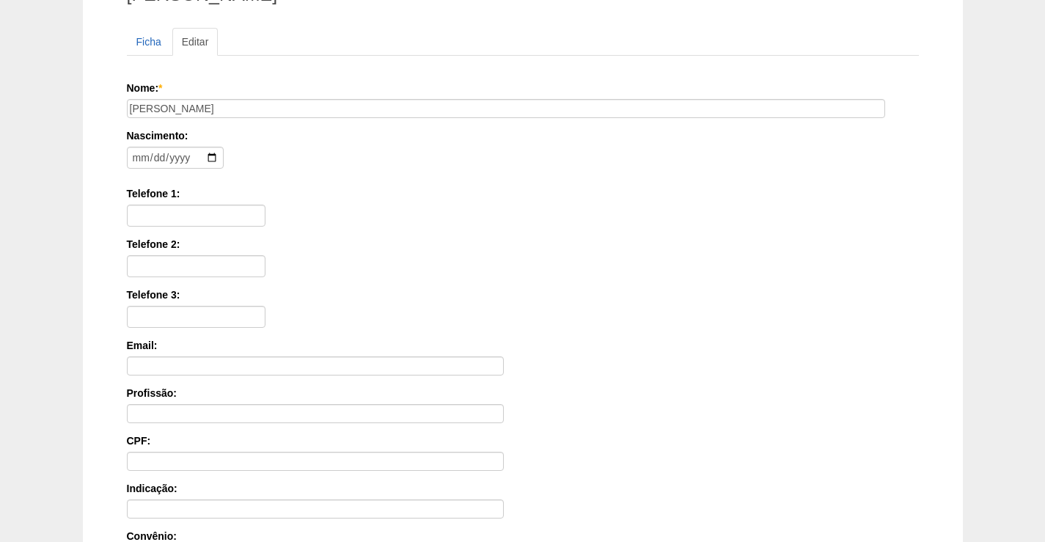
scroll to position [147, 0]
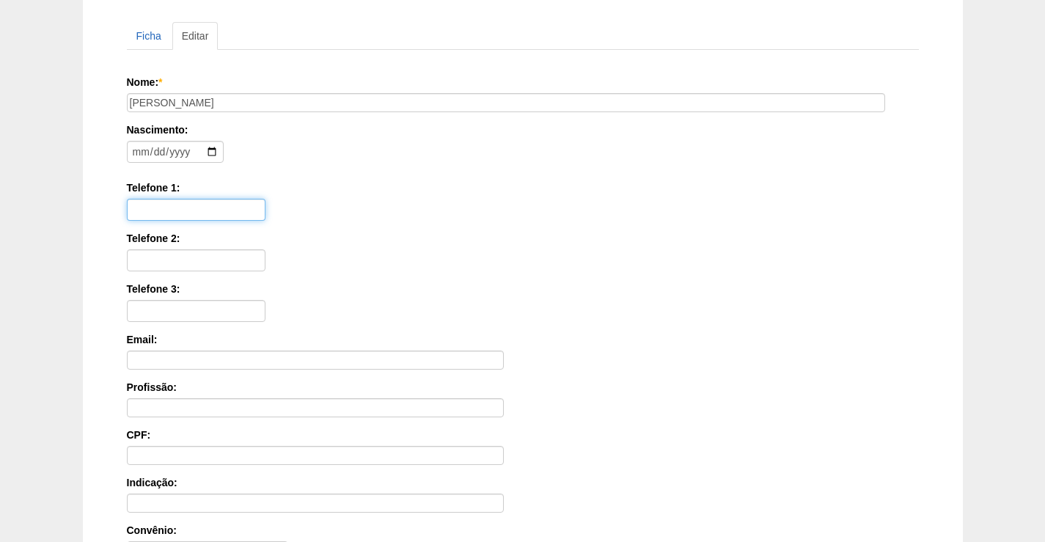
click at [157, 209] on input "Telefone 1:" at bounding box center [196, 210] width 139 height 22
click at [422, 267] on div "Telefone 2:" at bounding box center [523, 251] width 792 height 40
click at [209, 207] on input "11" at bounding box center [196, 210] width 139 height 22
click at [344, 182] on label "Telefone 1:" at bounding box center [523, 187] width 792 height 15
click at [265, 199] on input "11" at bounding box center [196, 210] width 139 height 22
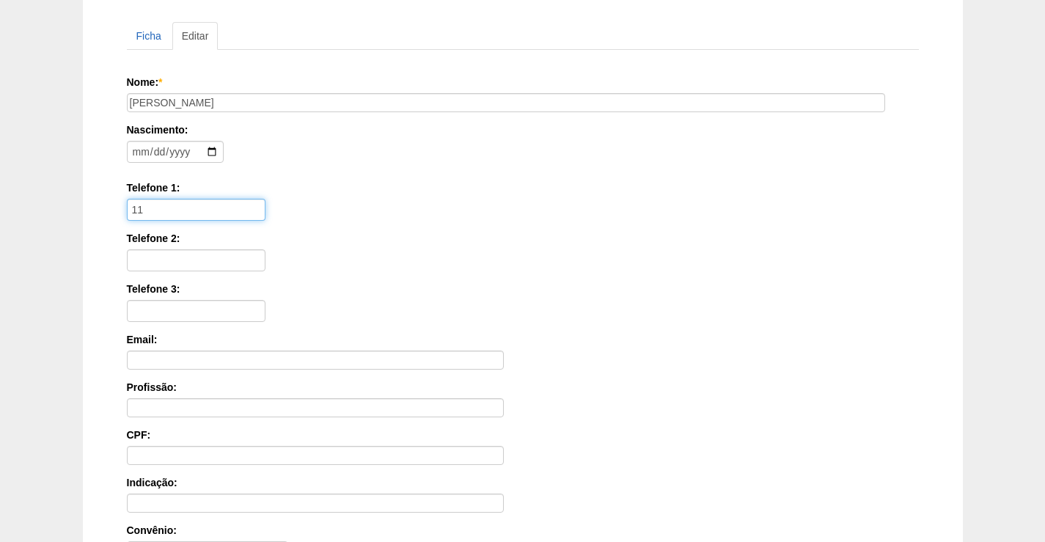
click at [207, 210] on input "11" at bounding box center [196, 210] width 139 height 22
type input "11 980159573"
click at [265, 195] on div "Telefone 1: [PHONE_NUMBER]" at bounding box center [523, 200] width 792 height 40
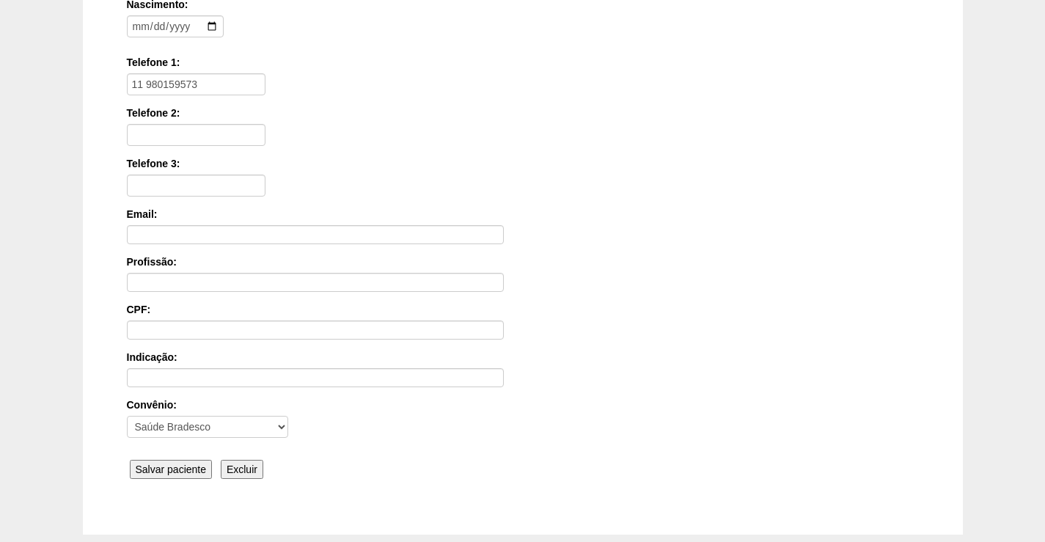
scroll to position [353, 0]
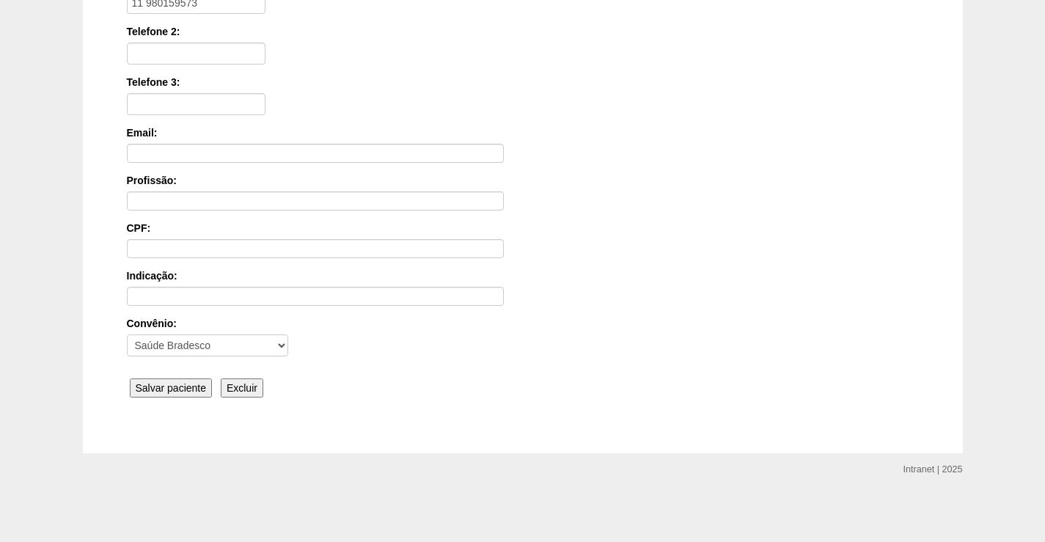
click at [166, 390] on input "Salvar paciente" at bounding box center [171, 387] width 83 height 19
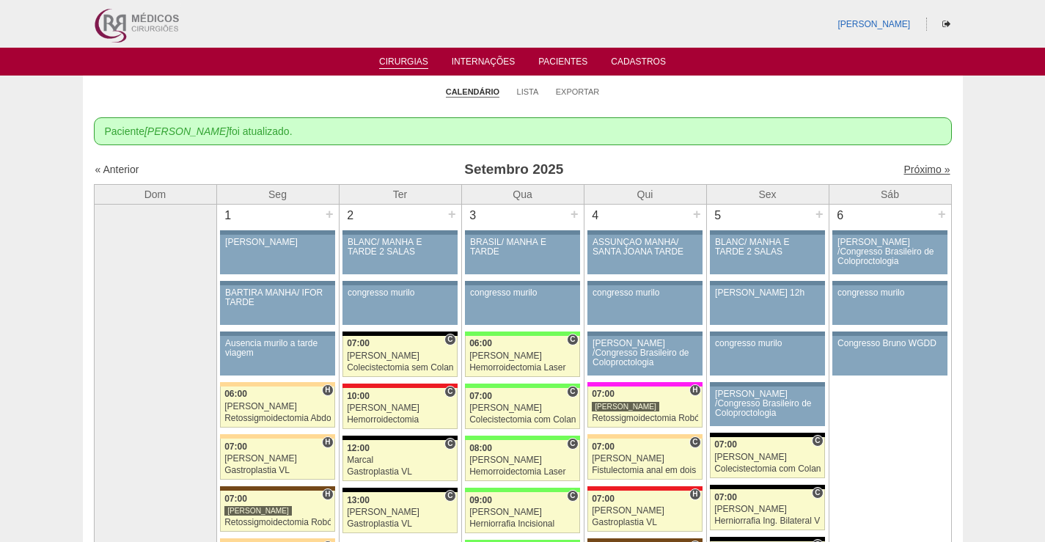
click at [916, 172] on link "Próximo »" at bounding box center [926, 170] width 46 height 12
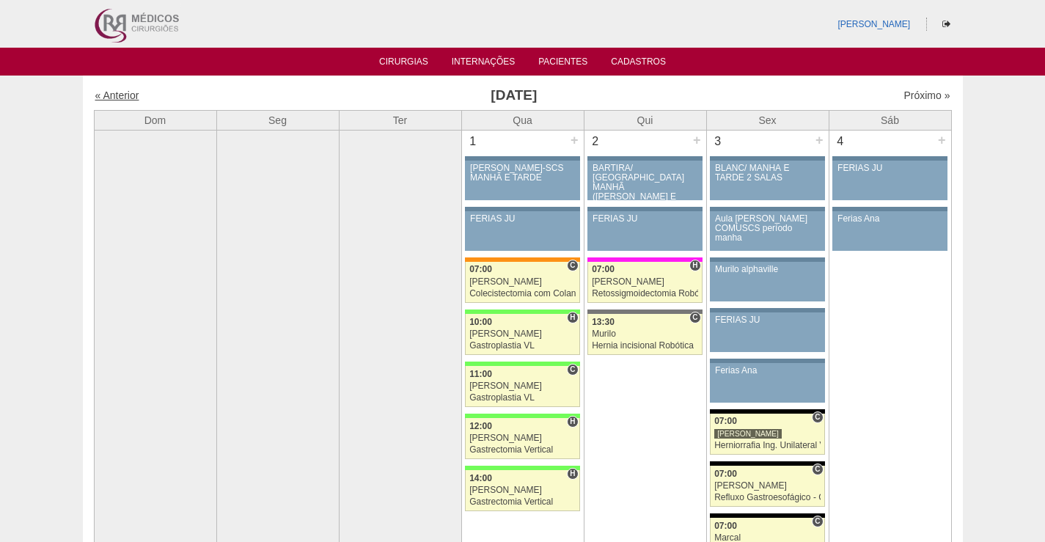
click at [135, 98] on link "« Anterior" at bounding box center [117, 95] width 44 height 12
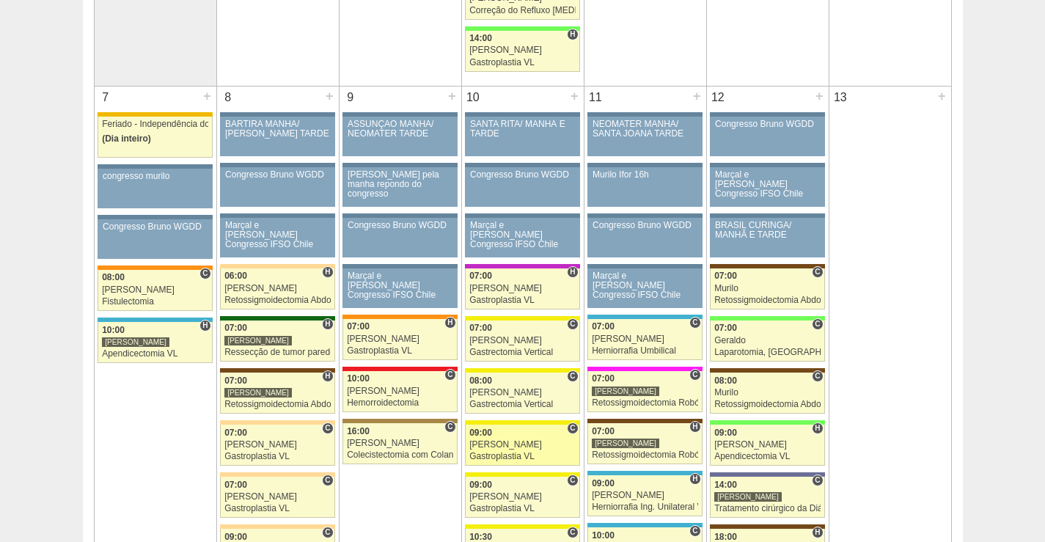
scroll to position [1100, 0]
